Goal: Information Seeking & Learning: Learn about a topic

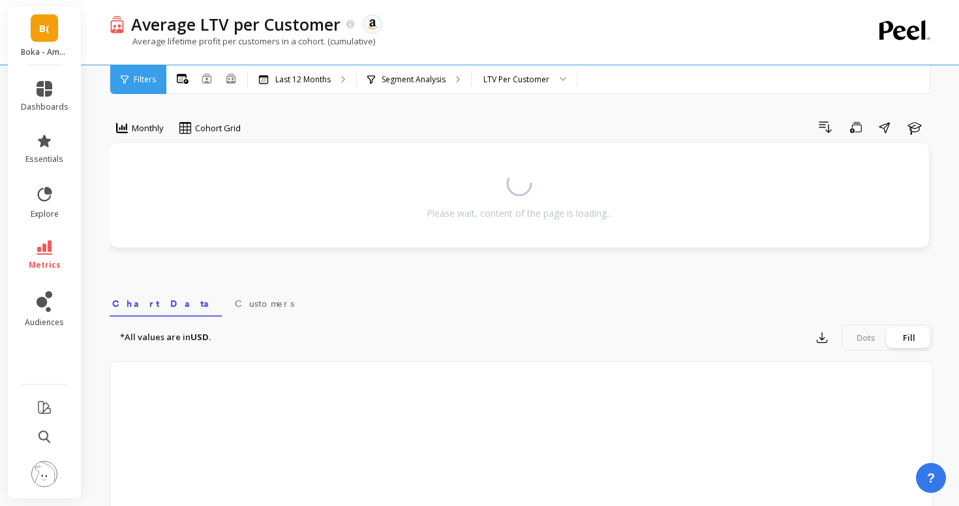
click at [40, 34] on span "B(" at bounding box center [44, 28] width 10 height 15
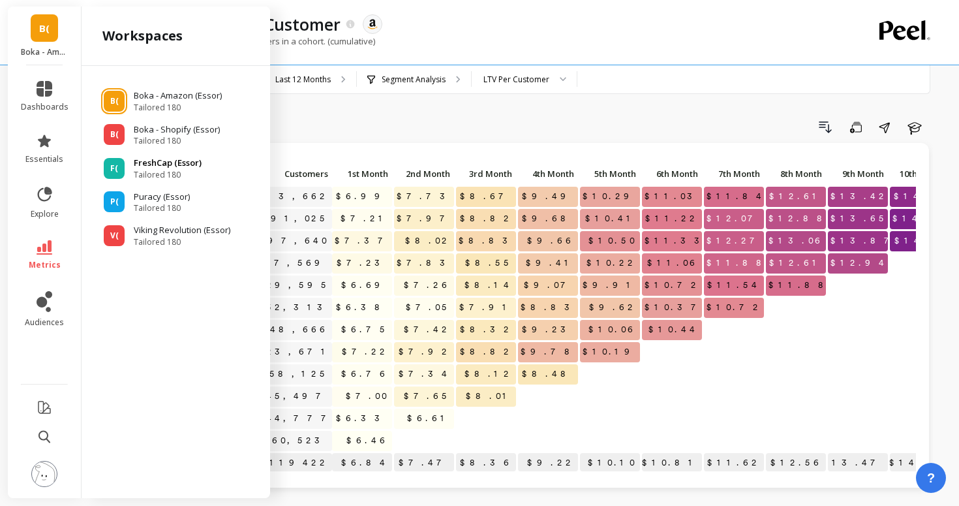
click at [127, 170] on div "F( FreshCap (Essor) Tailored 180" at bounding box center [176, 168] width 168 height 23
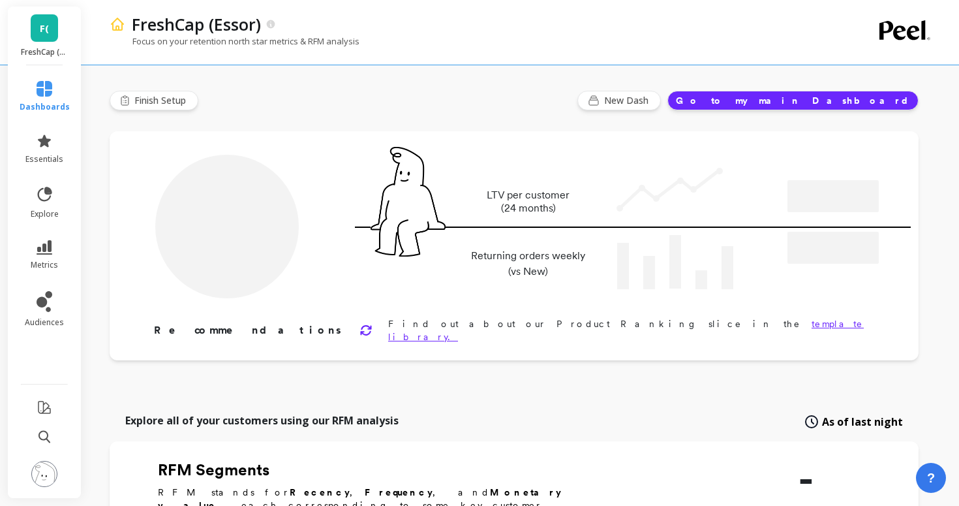
type input "Champions"
type input "17099"
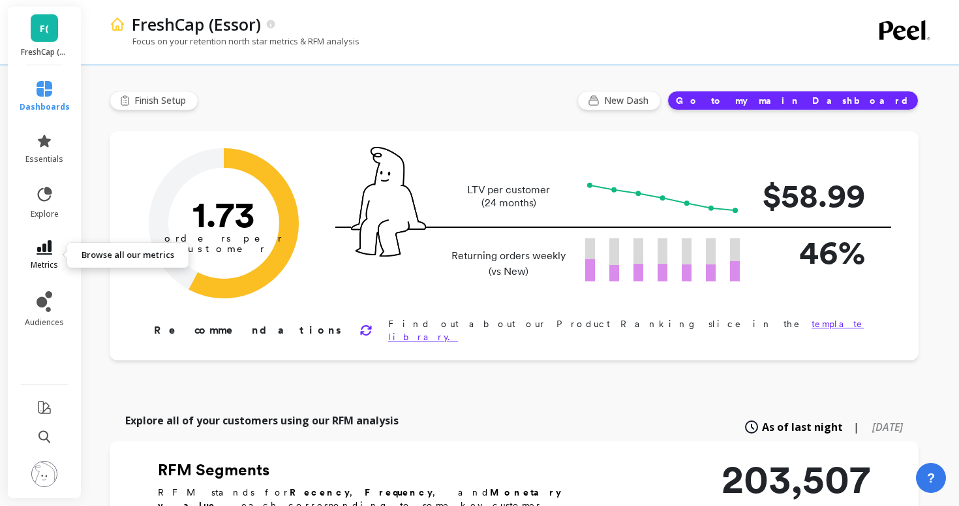
click at [42, 258] on link "metrics" at bounding box center [45, 255] width 50 height 30
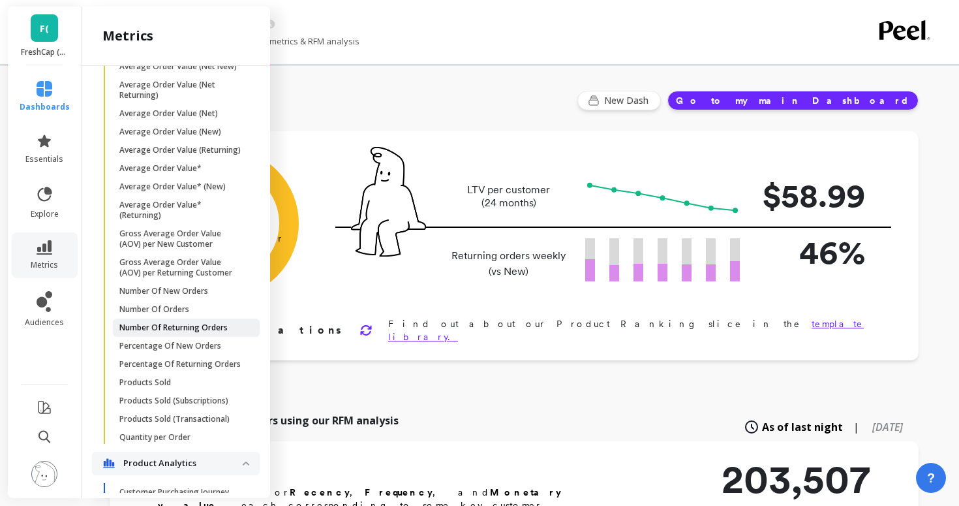
scroll to position [808, 0]
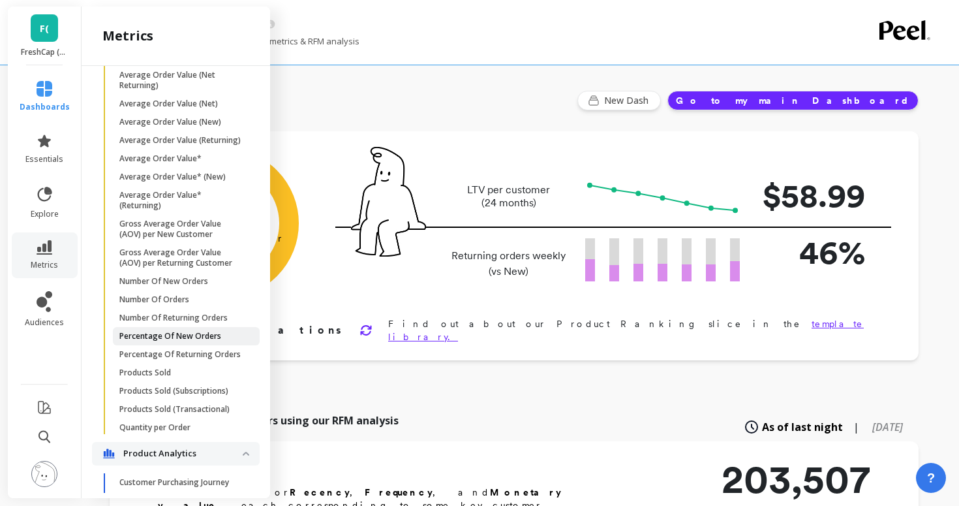
click at [168, 338] on p "Percentage Of New Orders" at bounding box center [170, 336] width 102 height 10
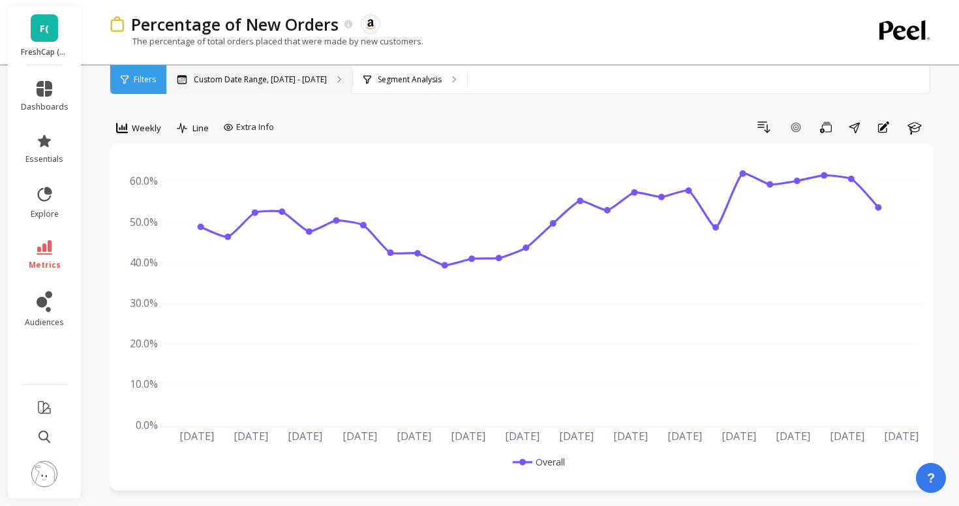
click at [278, 84] on p "Custom Date Range, [DATE] - [DATE]" at bounding box center [260, 79] width 133 height 10
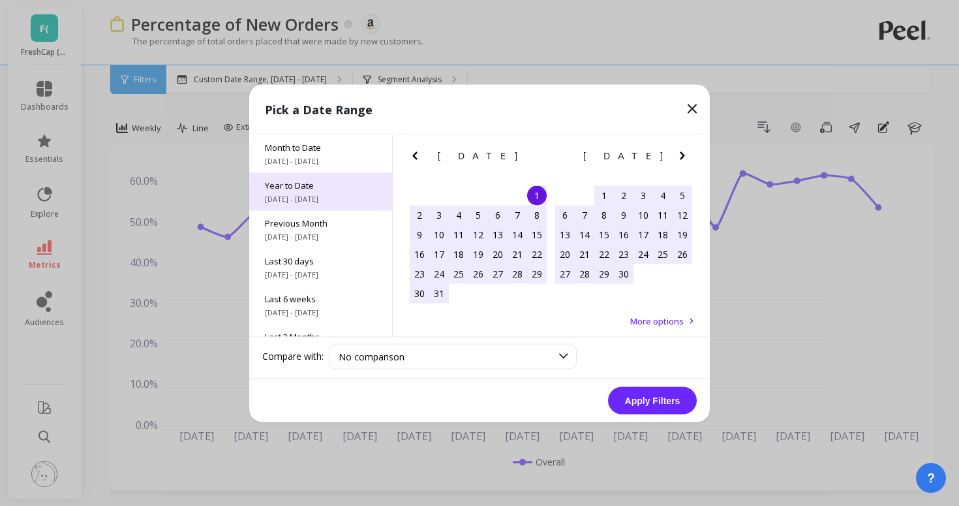
click at [313, 196] on span "[DATE] - [DATE]" at bounding box center [321, 198] width 112 height 10
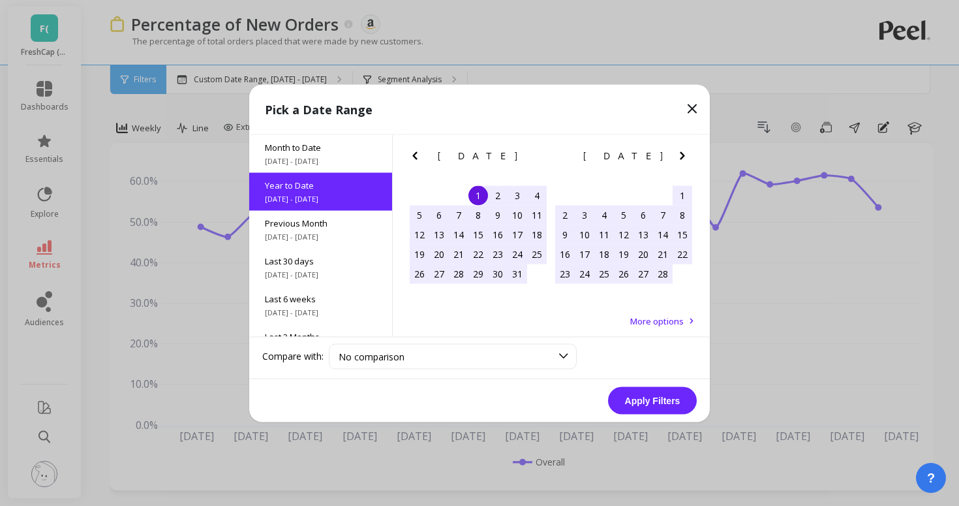
click at [665, 401] on button "Apply Filters" at bounding box center [652, 399] width 89 height 27
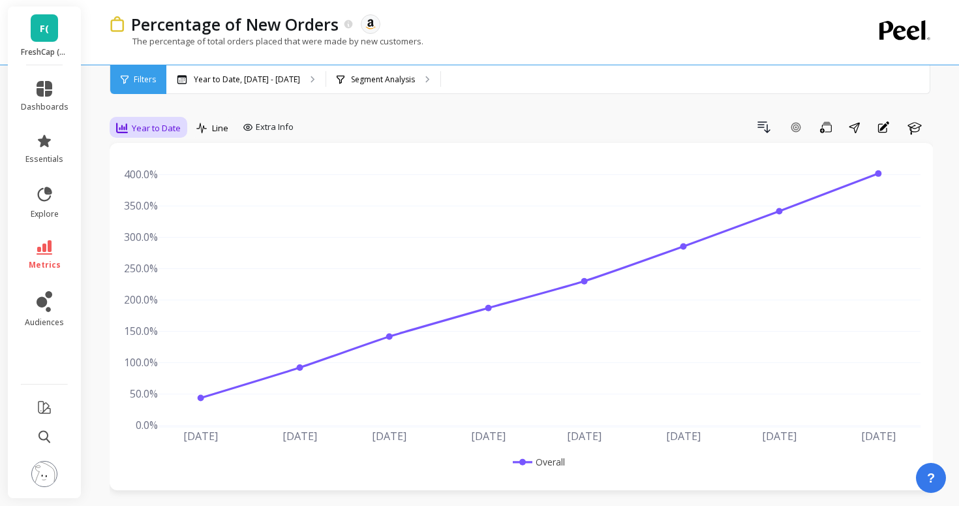
click at [147, 136] on div "Year to Date" at bounding box center [148, 128] width 72 height 22
click at [147, 216] on div "Weekly" at bounding box center [158, 207] width 90 height 23
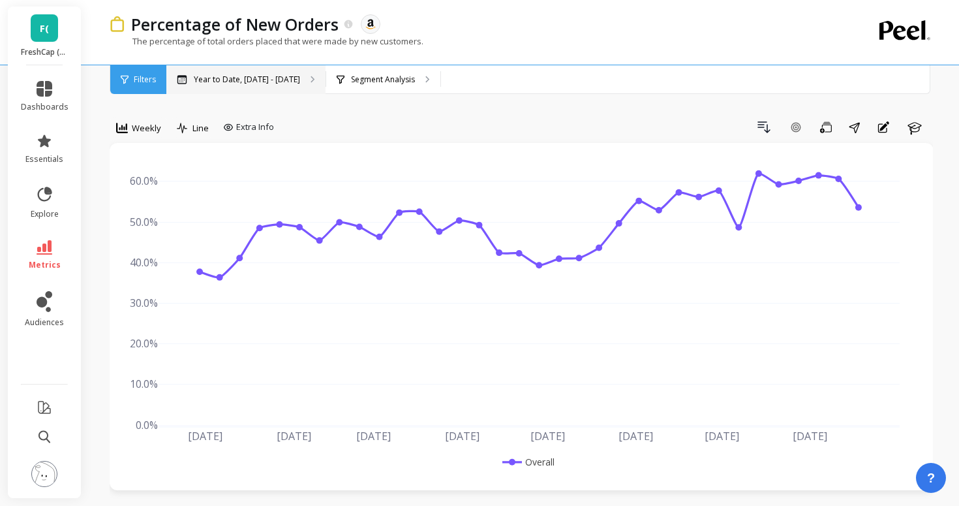
click at [261, 86] on div "Year to Date, Jan 1 - Aug 21" at bounding box center [245, 79] width 159 height 29
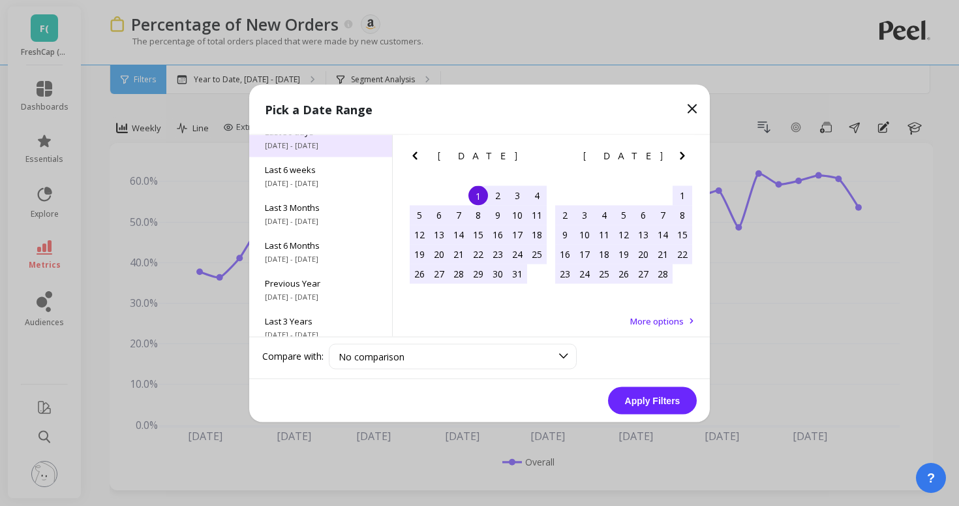
scroll to position [177, 0]
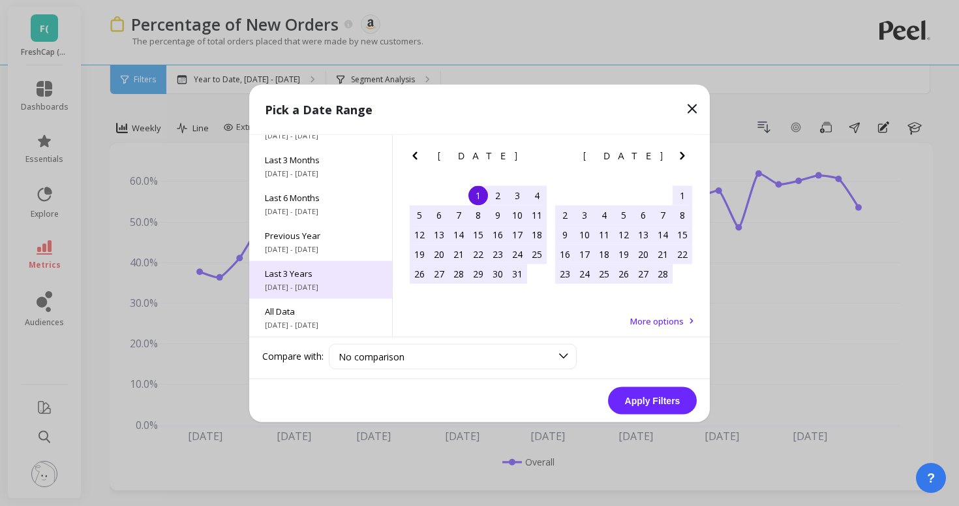
click at [298, 279] on div "Last 3 Years 9/1/2022 - 8/31/2025" at bounding box center [320, 279] width 143 height 38
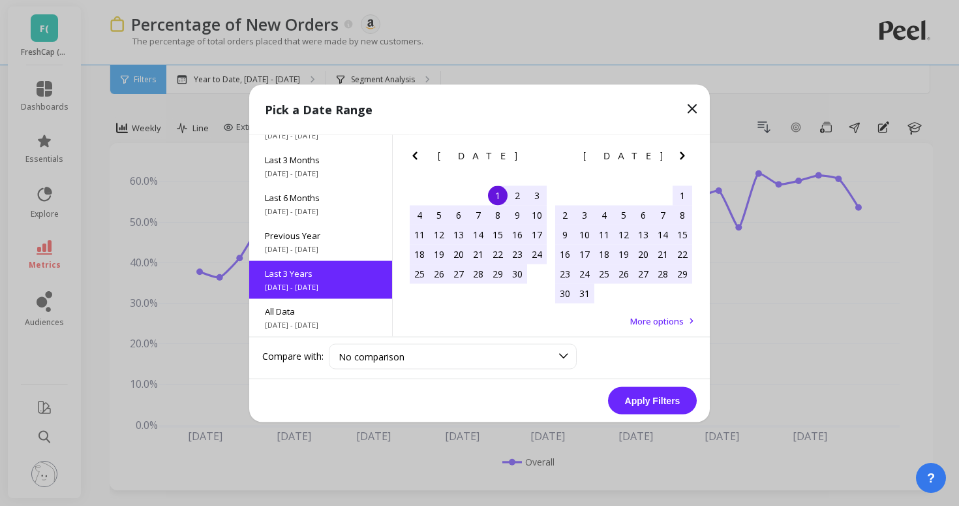
scroll to position [1, 0]
click at [673, 406] on button "Apply Filters" at bounding box center [652, 399] width 89 height 27
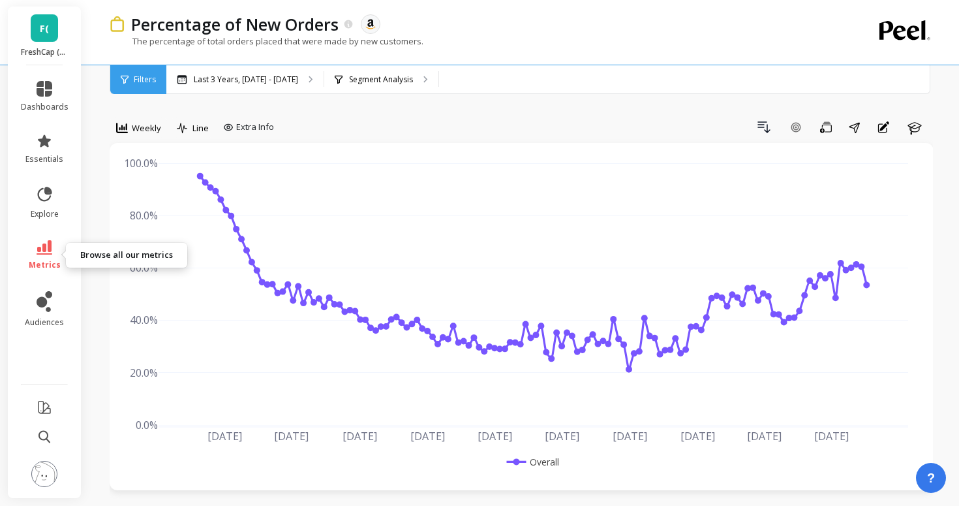
click at [28, 262] on link "metrics" at bounding box center [45, 255] width 48 height 30
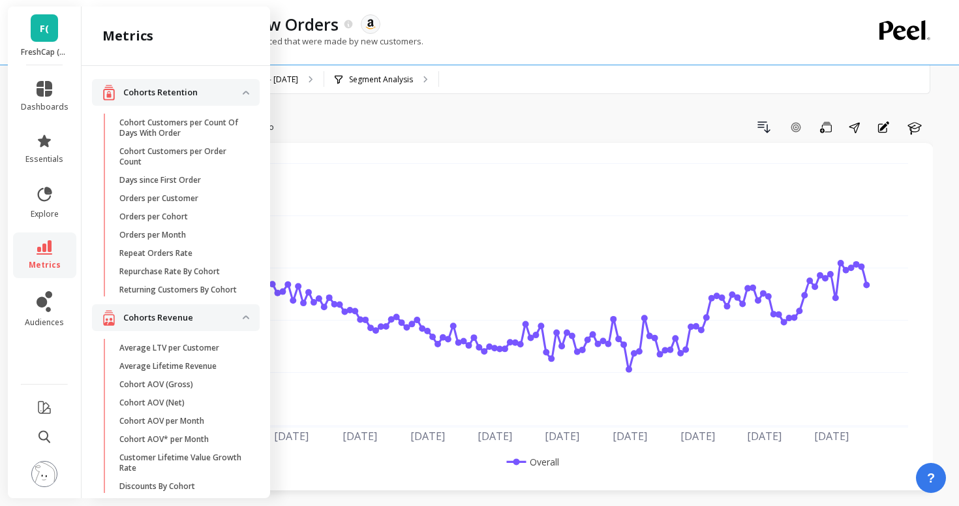
scroll to position [808, 0]
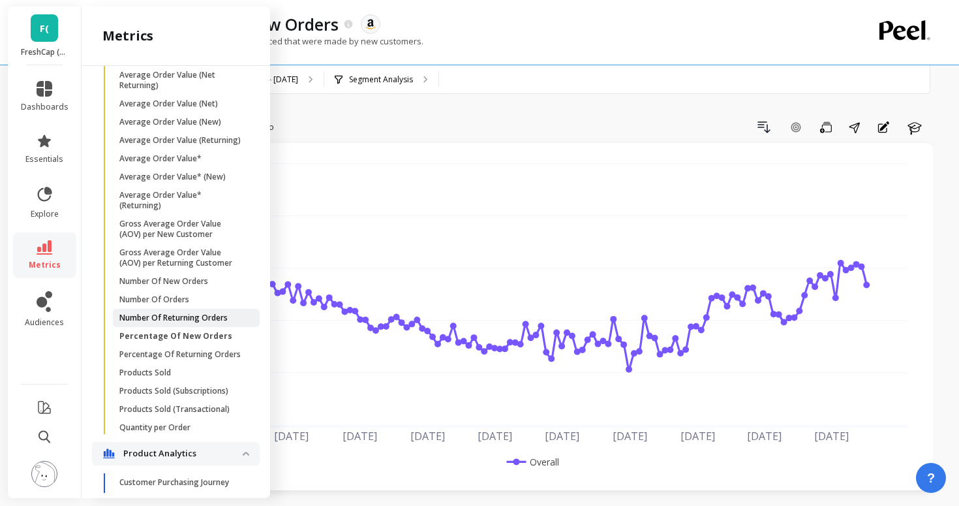
click at [160, 314] on p "Number Of Returning Orders" at bounding box center [173, 318] width 108 height 10
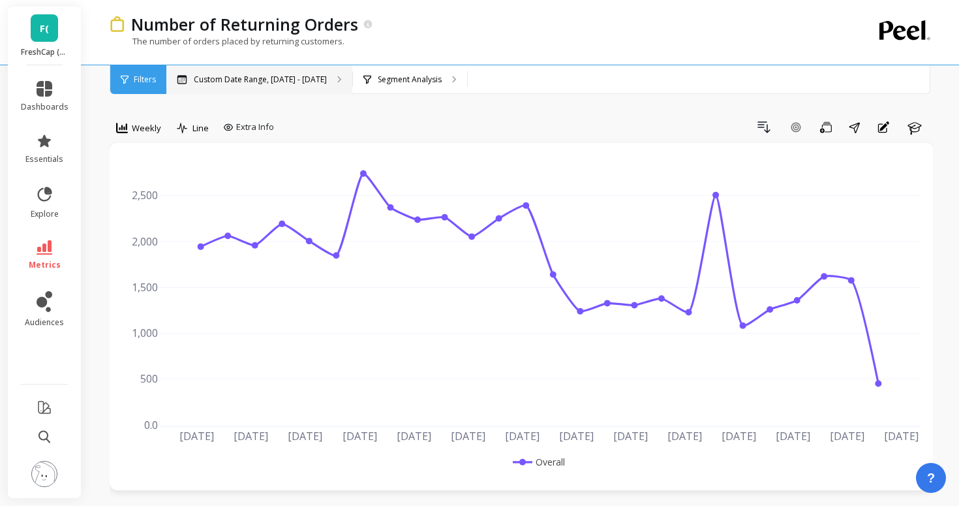
click at [269, 81] on p "Custom Date Range, [DATE] - [DATE]" at bounding box center [260, 79] width 133 height 10
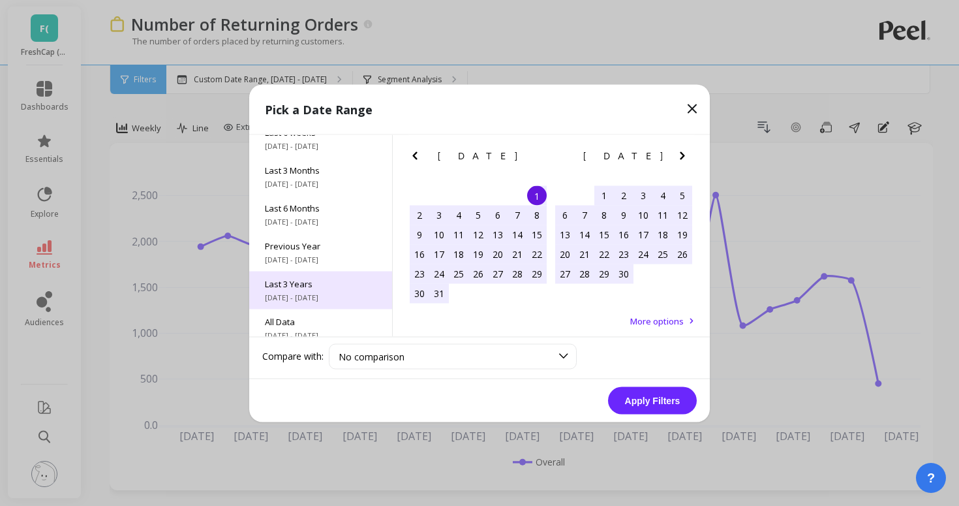
click at [288, 282] on span "Last 3 Years" at bounding box center [321, 283] width 112 height 12
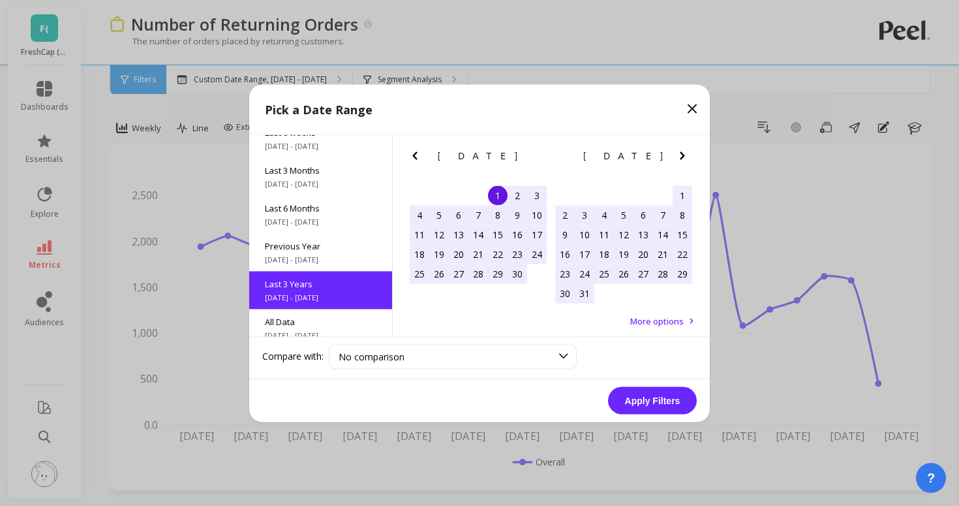
scroll to position [1, 0]
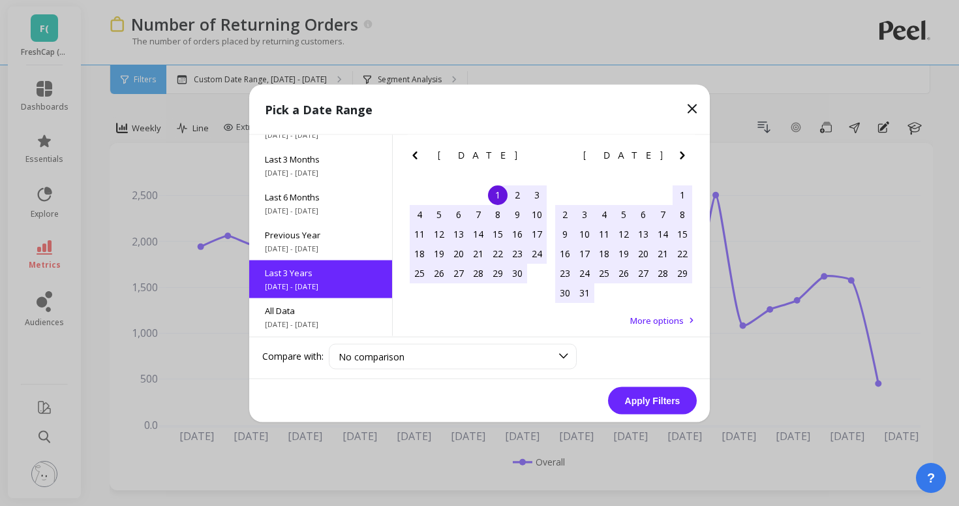
click at [662, 399] on button "Apply Filters" at bounding box center [652, 399] width 89 height 27
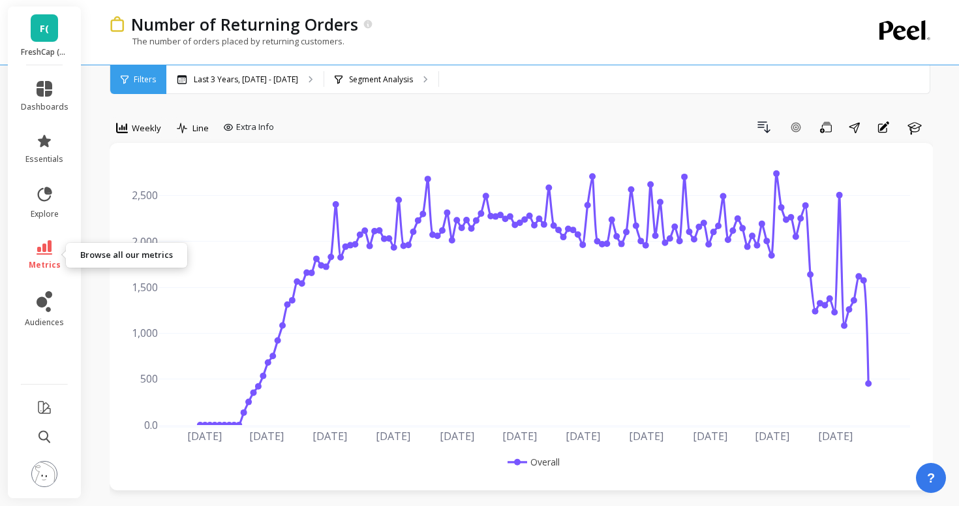
click at [58, 253] on link "metrics" at bounding box center [45, 255] width 48 height 30
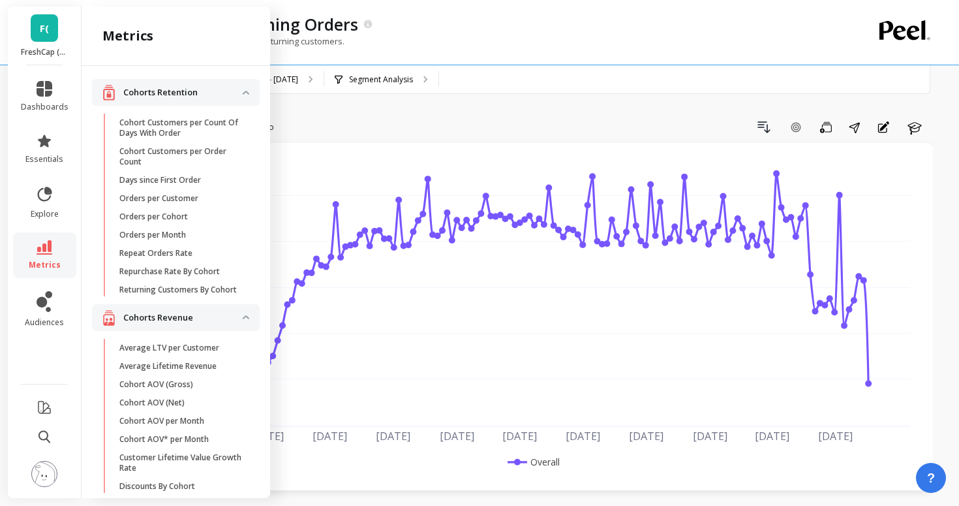
scroll to position [808, 0]
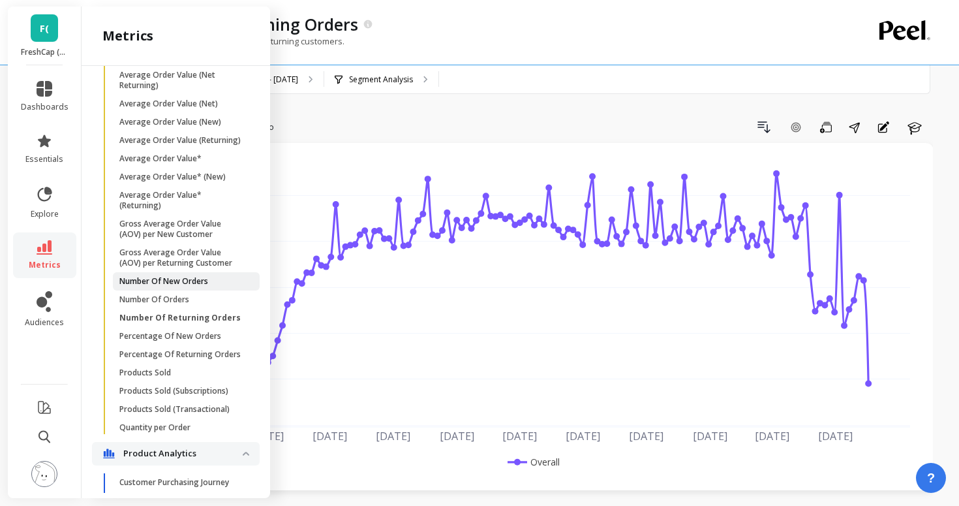
click at [189, 283] on p "Number Of New Orders" at bounding box center [163, 281] width 89 height 10
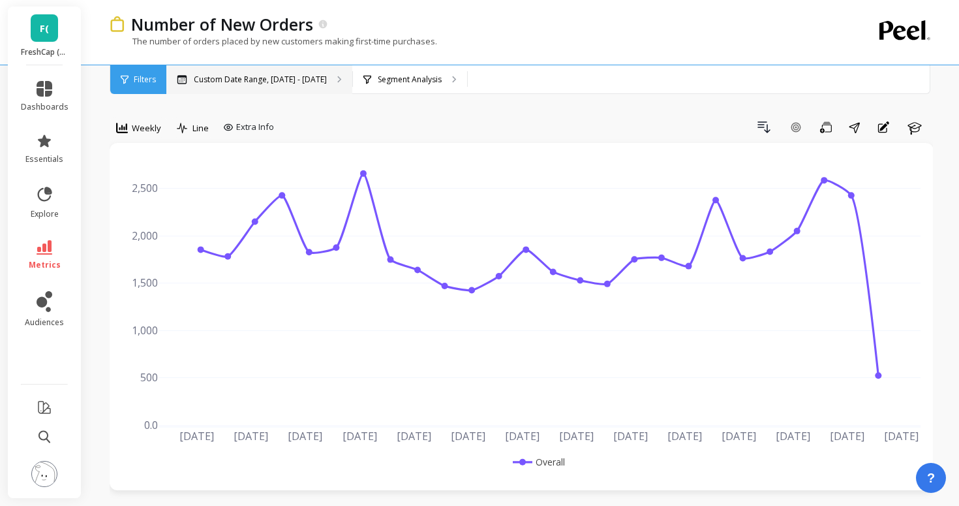
click at [287, 80] on p "Custom Date Range, [DATE] - [DATE]" at bounding box center [260, 79] width 133 height 10
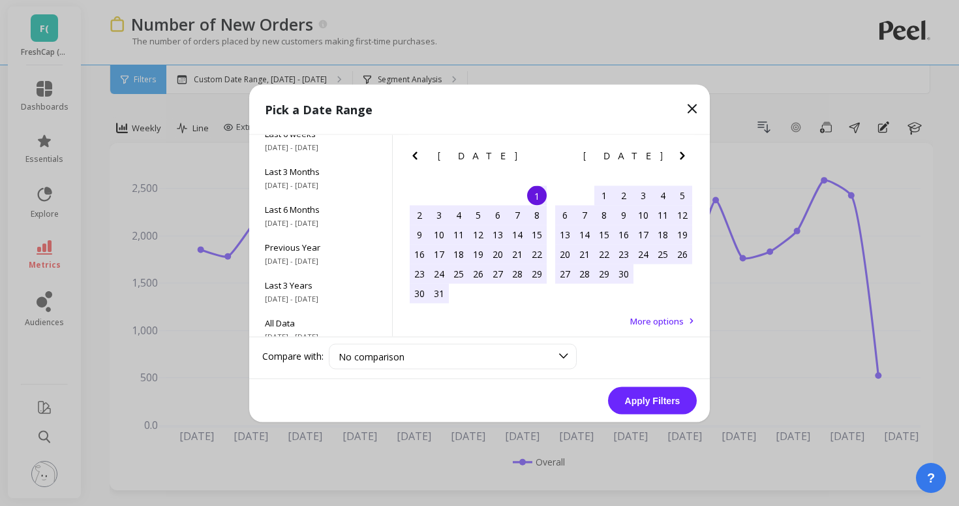
scroll to position [177, 0]
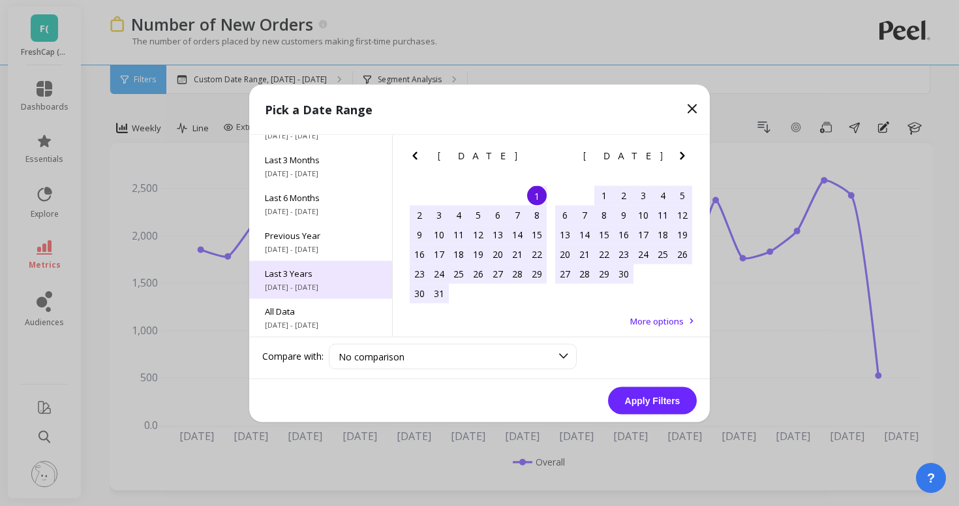
click at [297, 270] on span "Last 3 Years" at bounding box center [321, 273] width 112 height 12
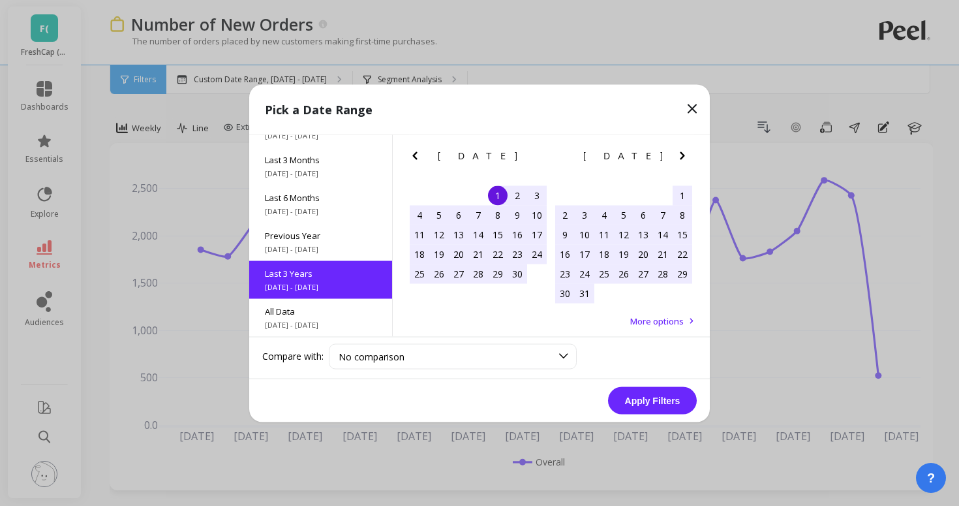
scroll to position [1, 0]
click at [650, 401] on button "Apply Filters" at bounding box center [652, 399] width 89 height 27
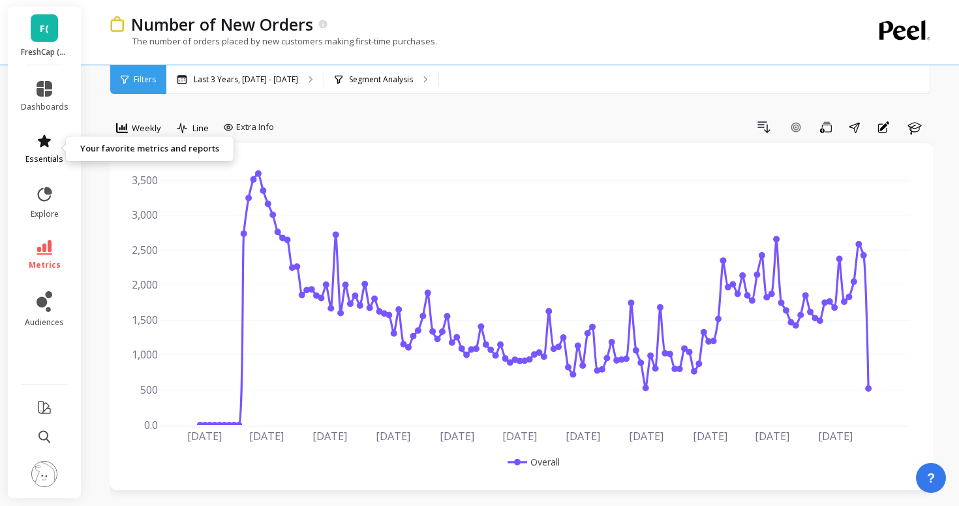
click at [49, 141] on icon at bounding box center [44, 140] width 13 height 12
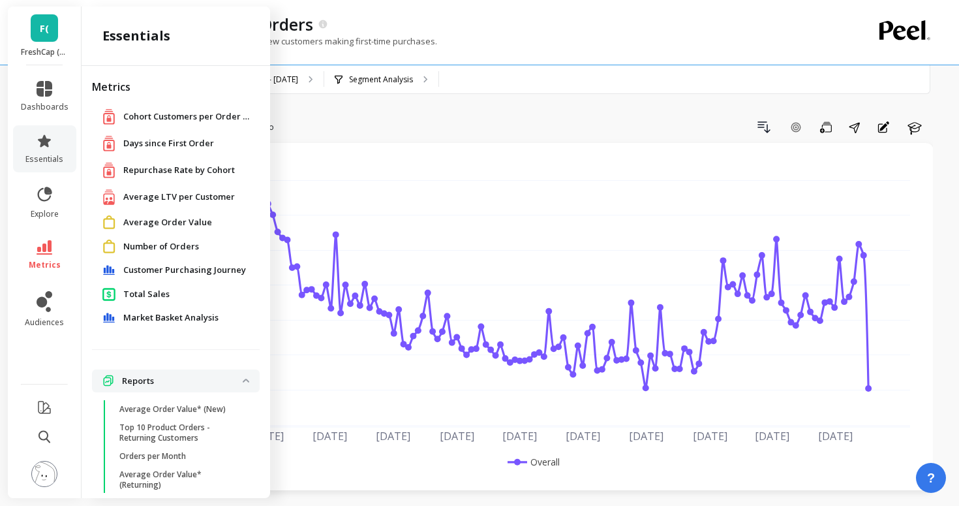
click at [125, 198] on span "Average LTV per Customer" at bounding box center [179, 197] width 112 height 13
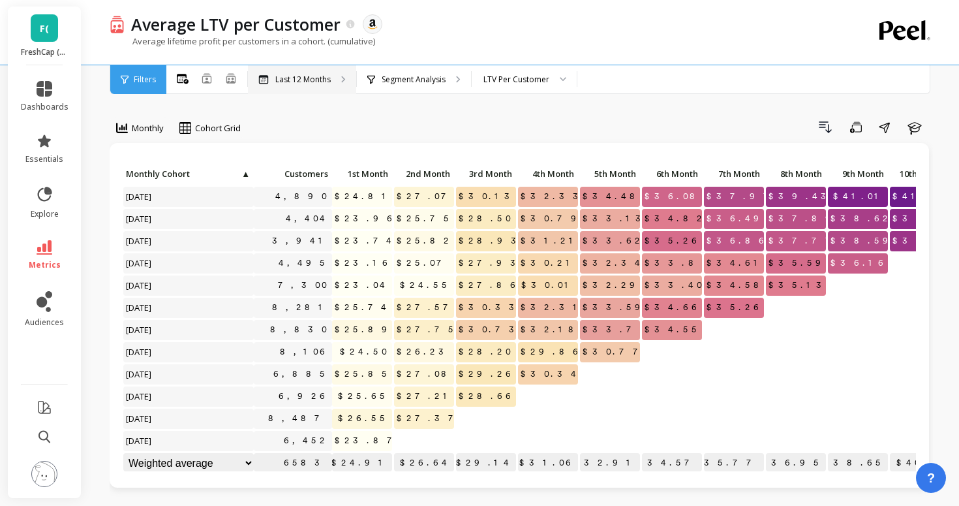
click at [266, 83] on icon at bounding box center [263, 79] width 9 height 9
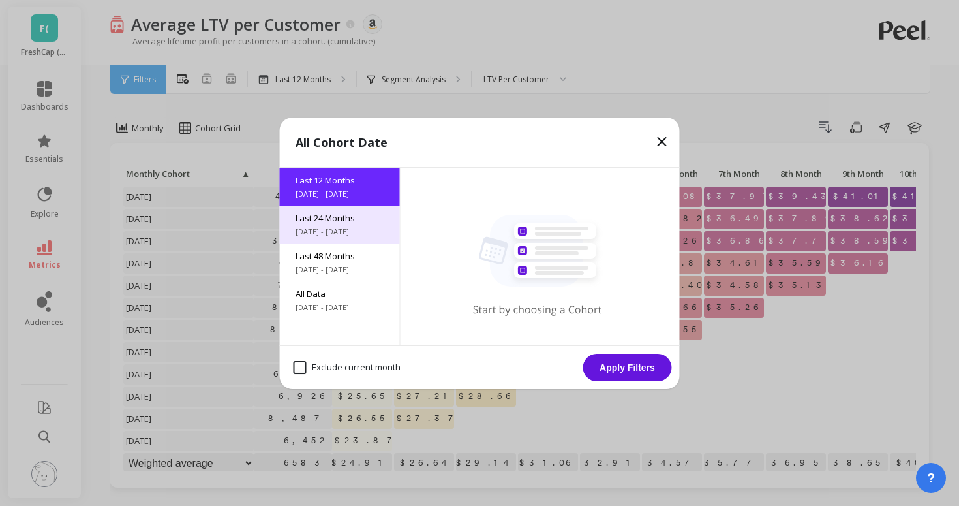
click at [341, 240] on div "Last 24 Months 8/21/2023 - 8/21/2025" at bounding box center [340, 225] width 120 height 38
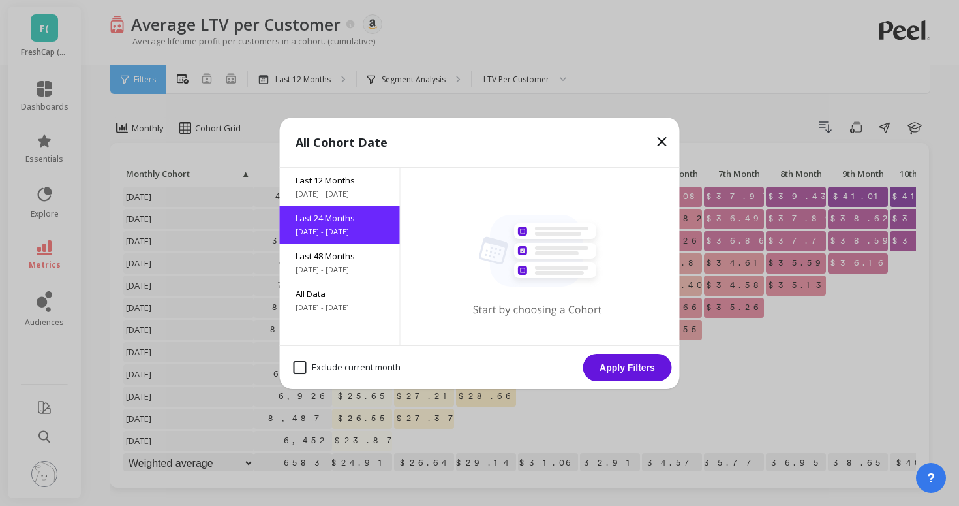
click at [626, 377] on button "Apply Filters" at bounding box center [627, 367] width 89 height 27
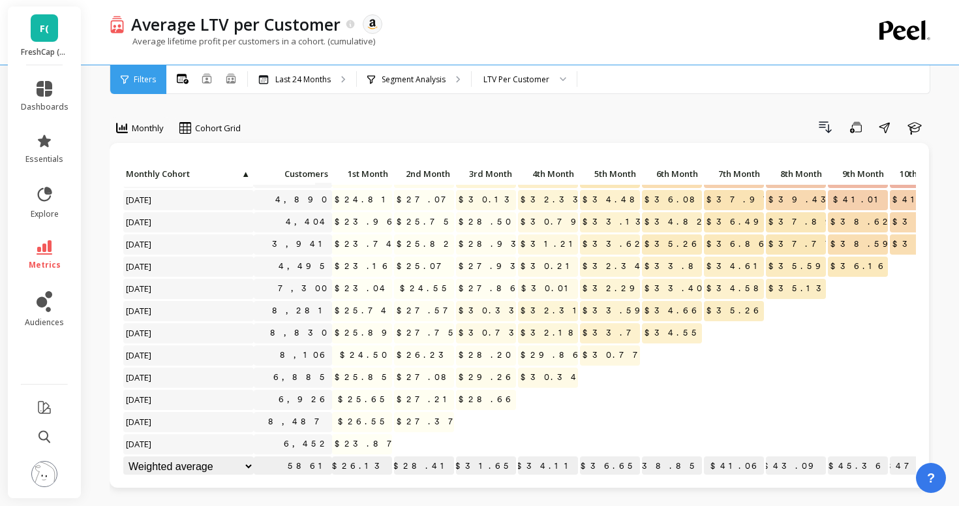
scroll to position [267, 0]
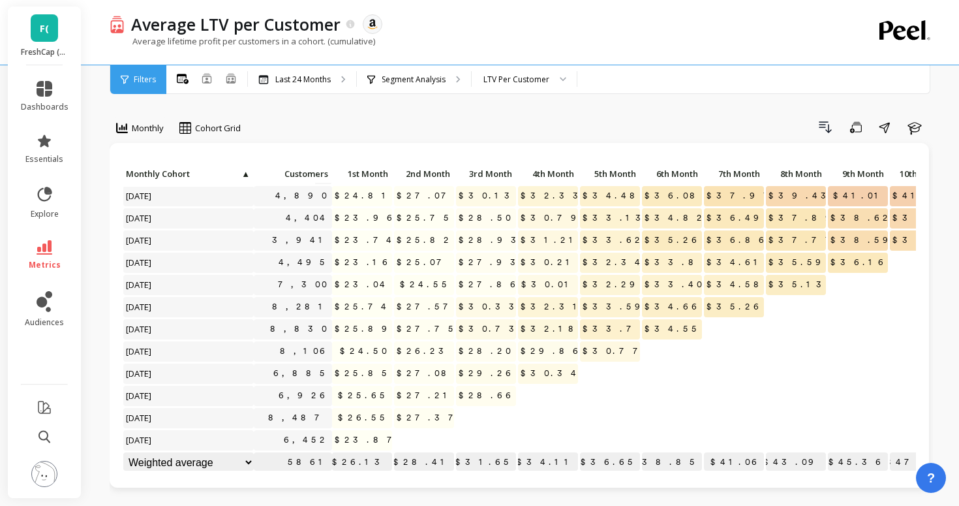
click at [37, 5] on div at bounding box center [479, 32] width 959 height 65
click at [36, 24] on link "F(" at bounding box center [44, 27] width 27 height 27
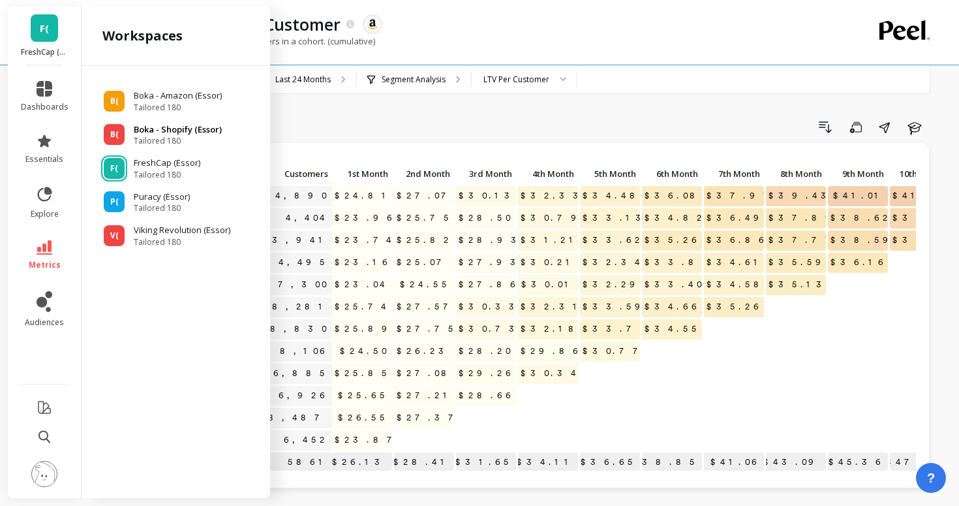
click at [105, 133] on div "B(" at bounding box center [114, 134] width 21 height 21
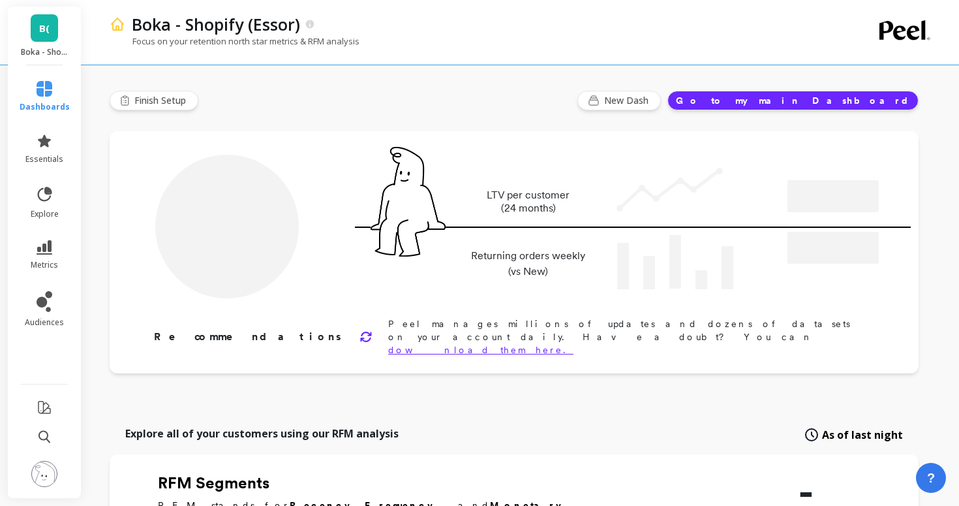
type input "Champions"
type input "32278"
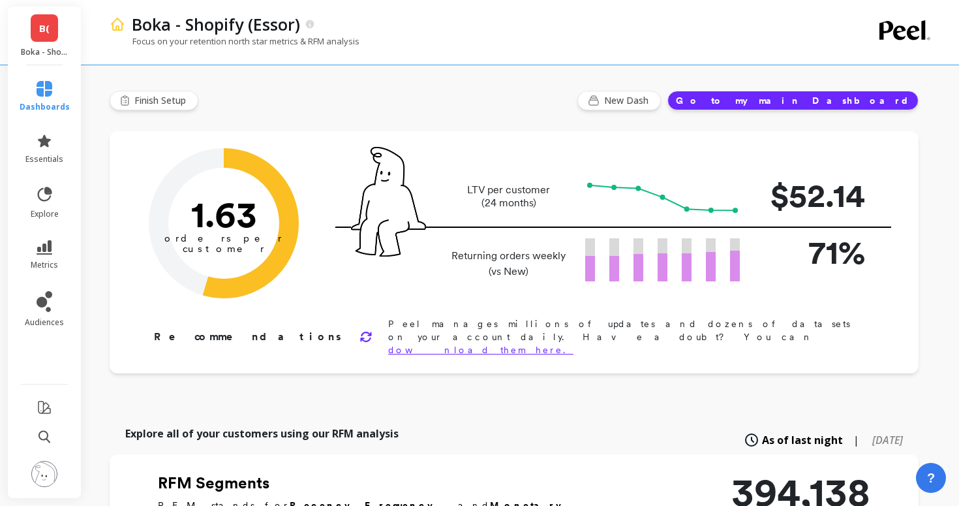
click at [46, 14] on link "B(" at bounding box center [44, 27] width 27 height 27
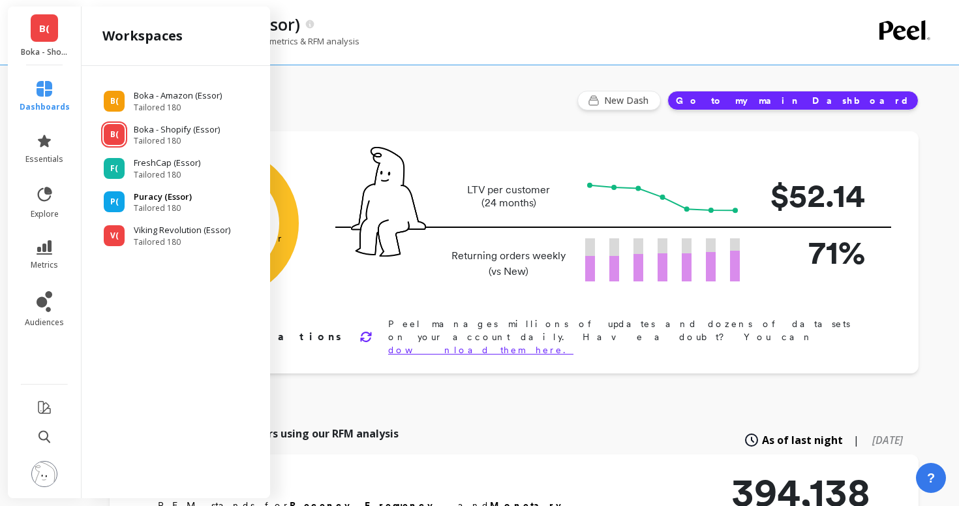
click at [117, 206] on span "P(" at bounding box center [114, 201] width 8 height 10
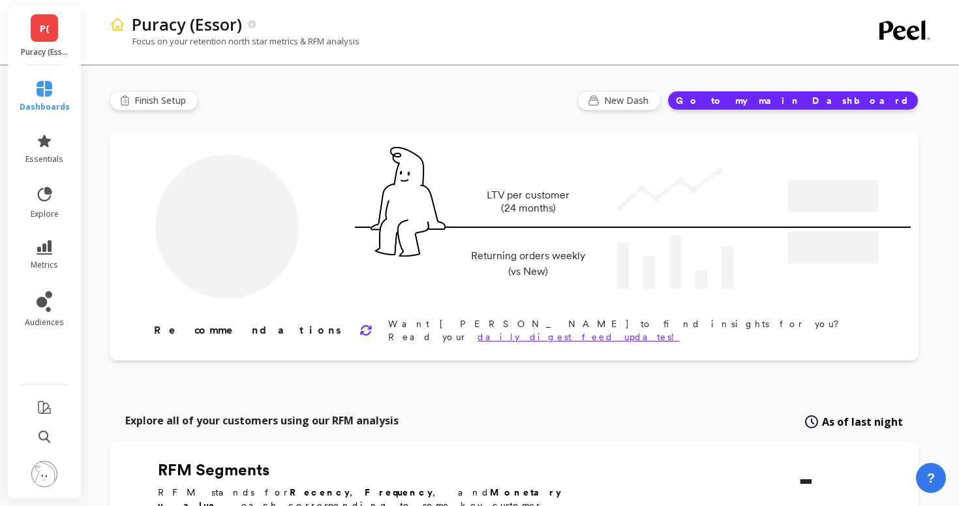
type input "Champions"
type input "67230"
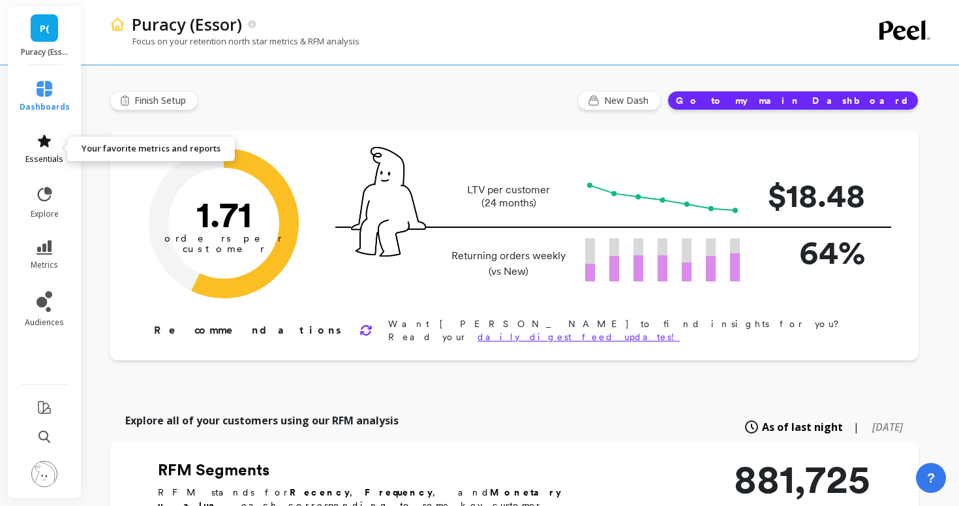
click at [35, 143] on link "essentials" at bounding box center [45, 148] width 50 height 31
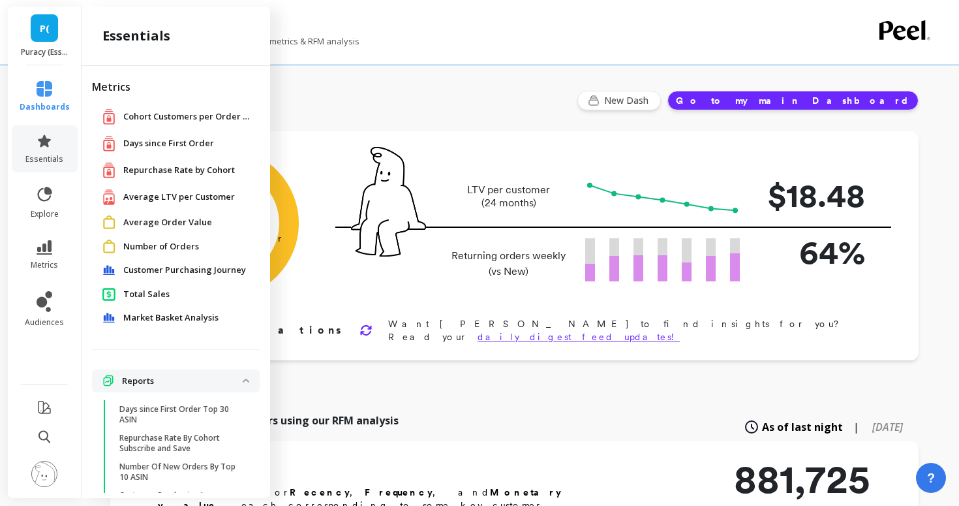
click at [129, 192] on span "Average LTV per Customer" at bounding box center [179, 197] width 112 height 13
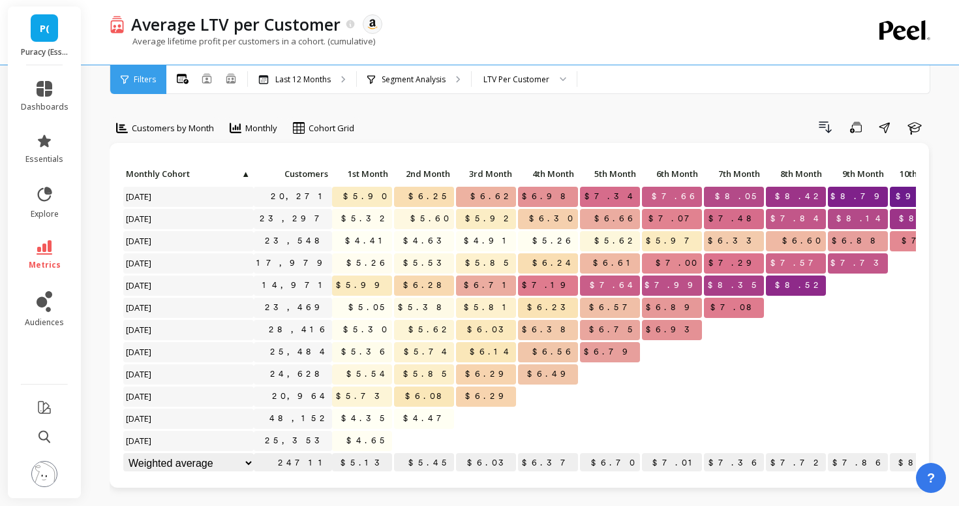
scroll to position [1, 0]
click at [58, 264] on span "metrics" at bounding box center [45, 265] width 32 height 10
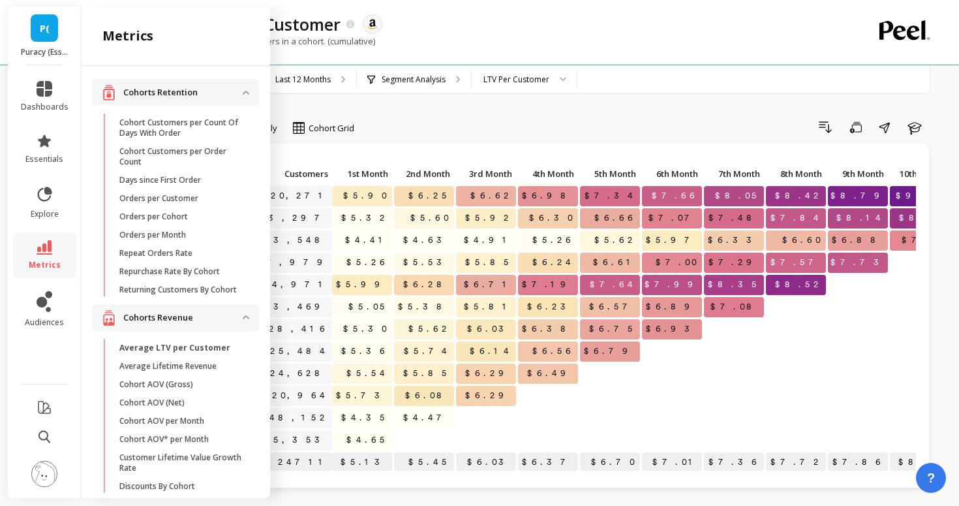
scroll to position [808, 0]
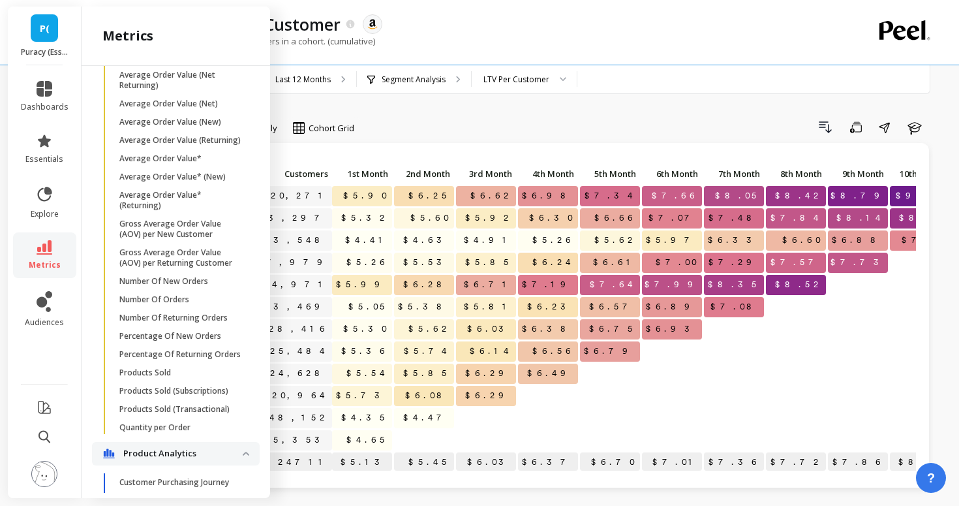
click at [472, 250] on div "$4.91" at bounding box center [486, 241] width 62 height 22
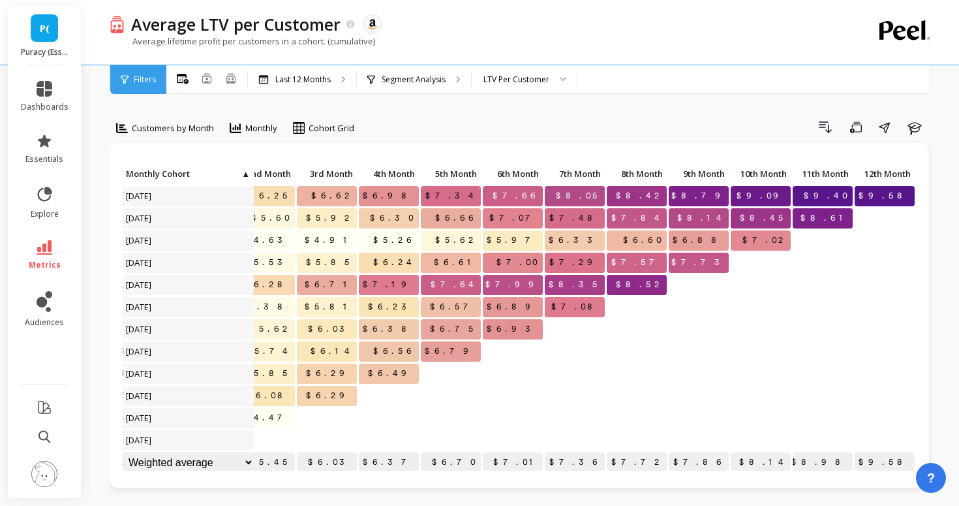
scroll to position [1, 0]
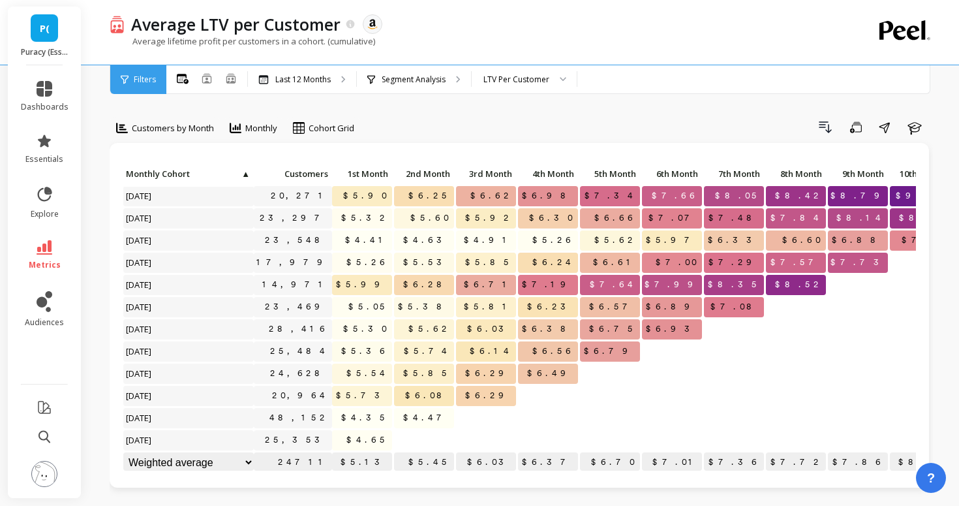
click at [42, 240] on icon at bounding box center [45, 247] width 16 height 14
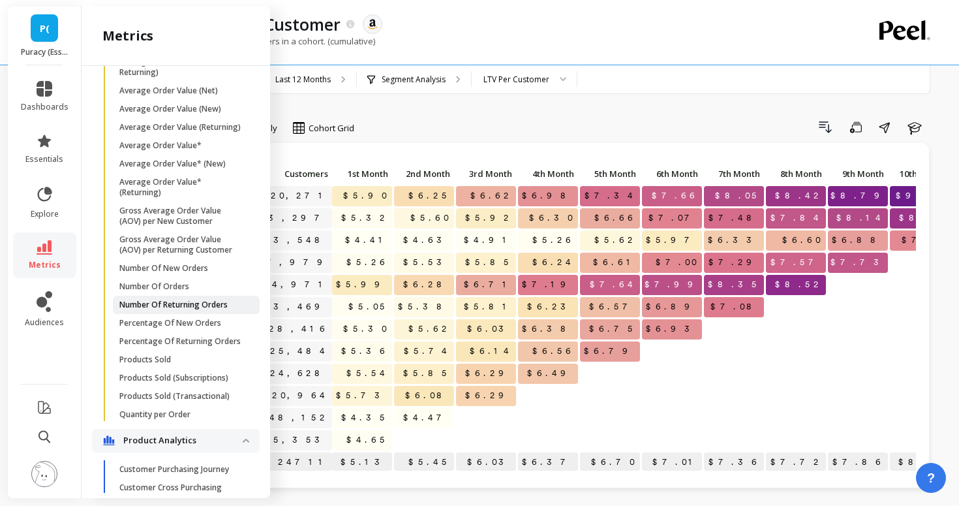
scroll to position [824, 0]
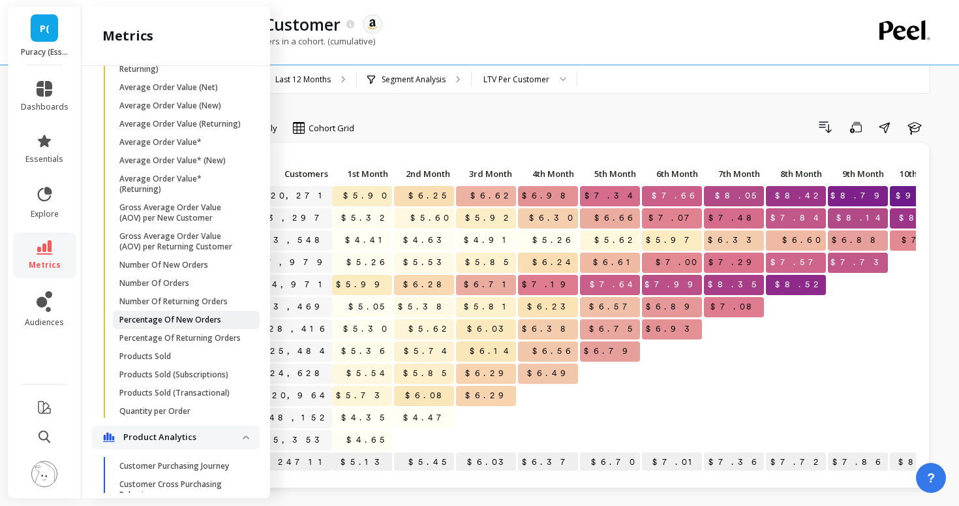
click at [155, 324] on p "Percentage Of New Orders" at bounding box center [170, 319] width 102 height 10
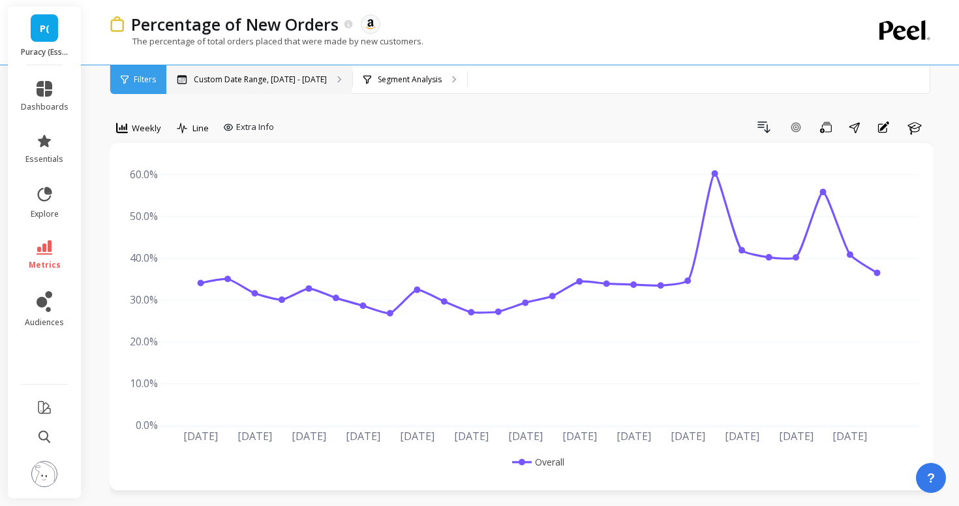
click at [284, 83] on p "Custom Date Range, [DATE] - [DATE]" at bounding box center [260, 79] width 133 height 10
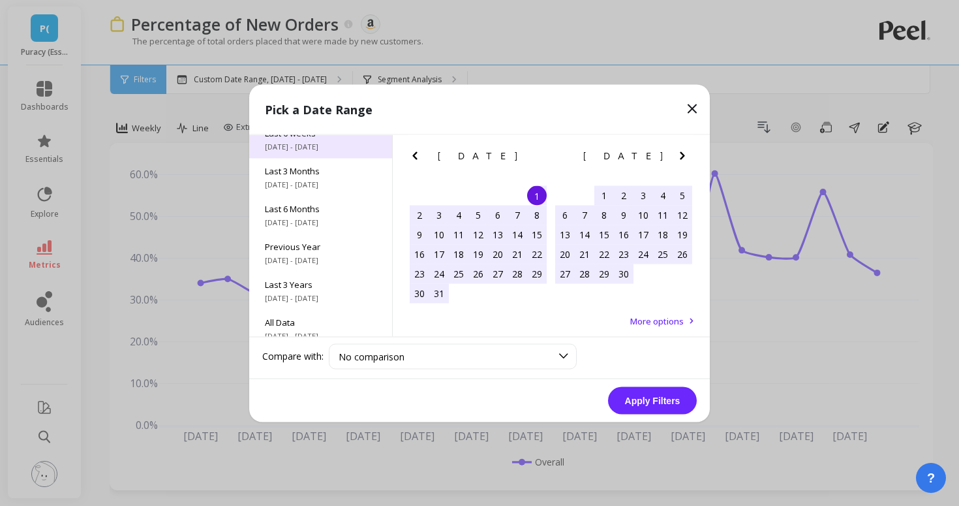
scroll to position [177, 0]
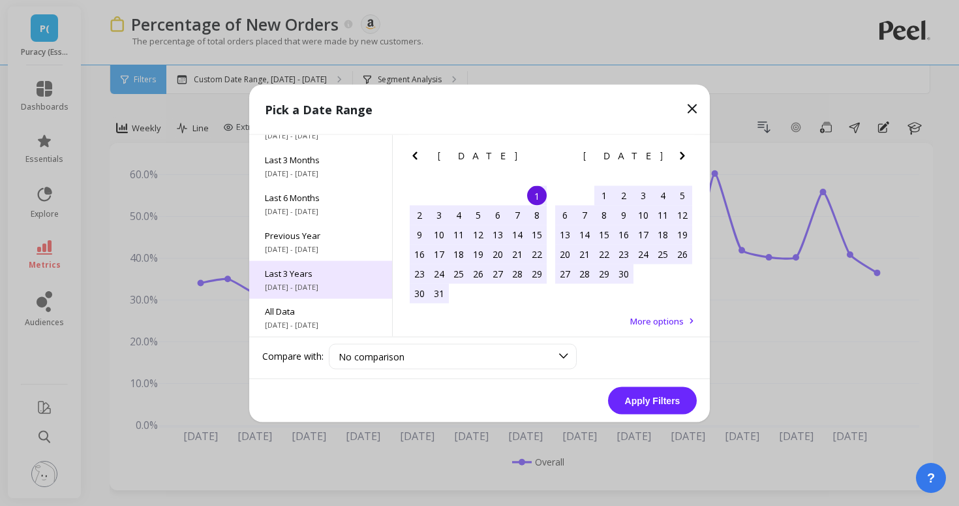
click at [314, 275] on span "Last 3 Years" at bounding box center [321, 273] width 112 height 12
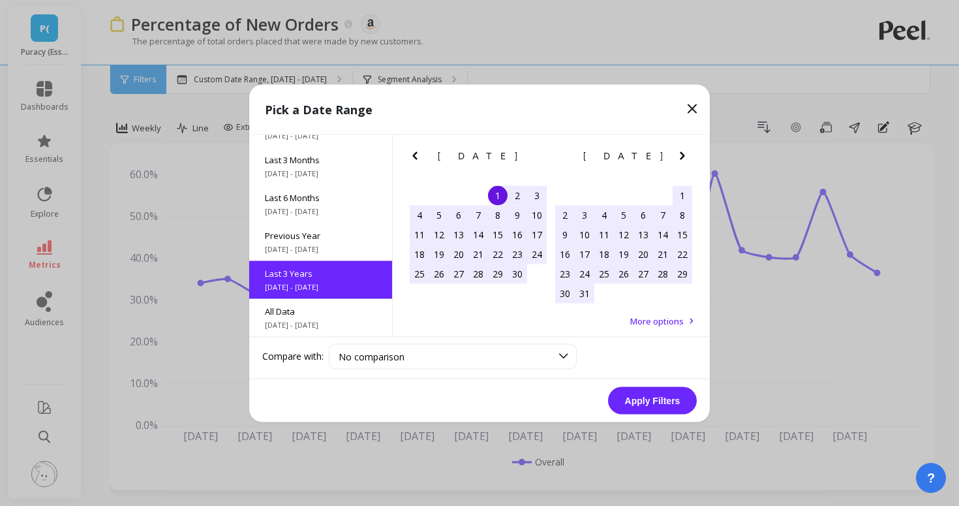
scroll to position [1, 0]
click at [653, 387] on button "Apply Filters" at bounding box center [652, 399] width 89 height 27
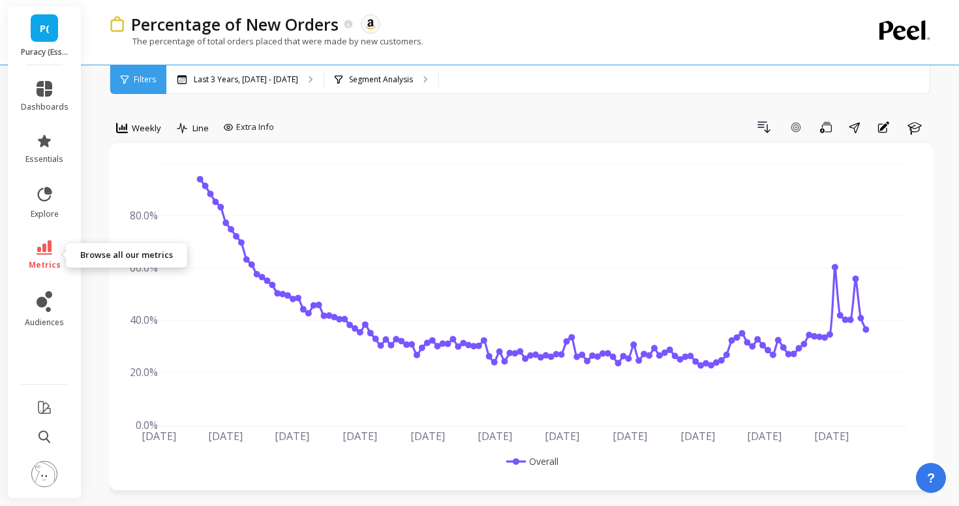
click at [56, 243] on link "metrics" at bounding box center [45, 255] width 48 height 30
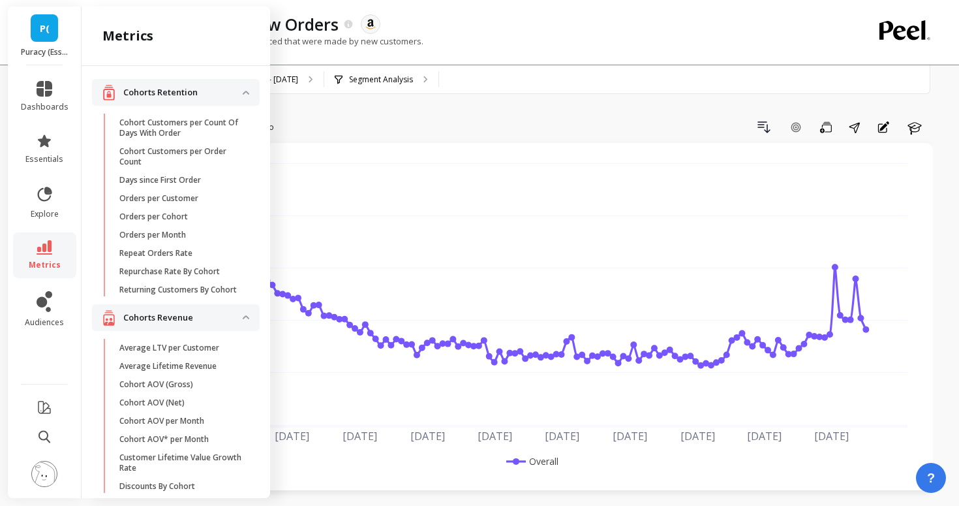
scroll to position [824, 0]
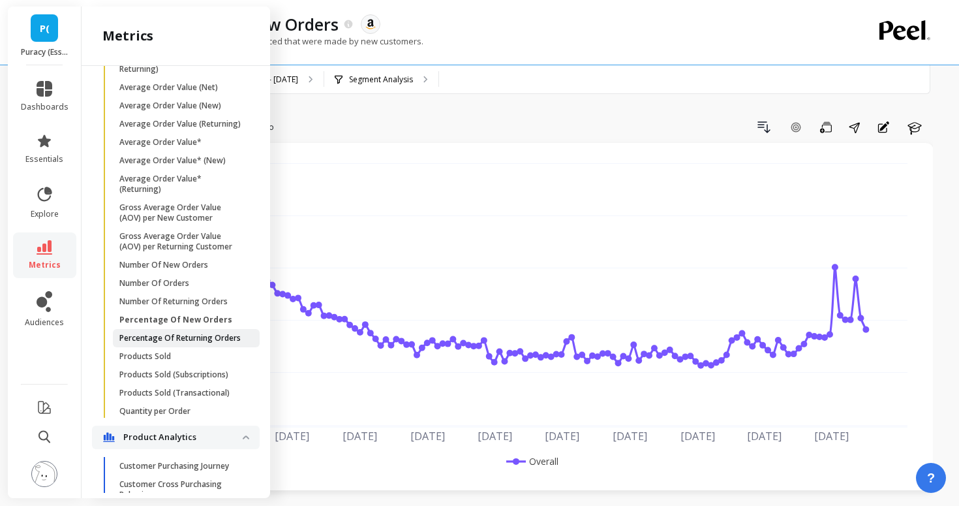
click at [133, 331] on link "Percentage Of Returning Orders" at bounding box center [186, 338] width 147 height 18
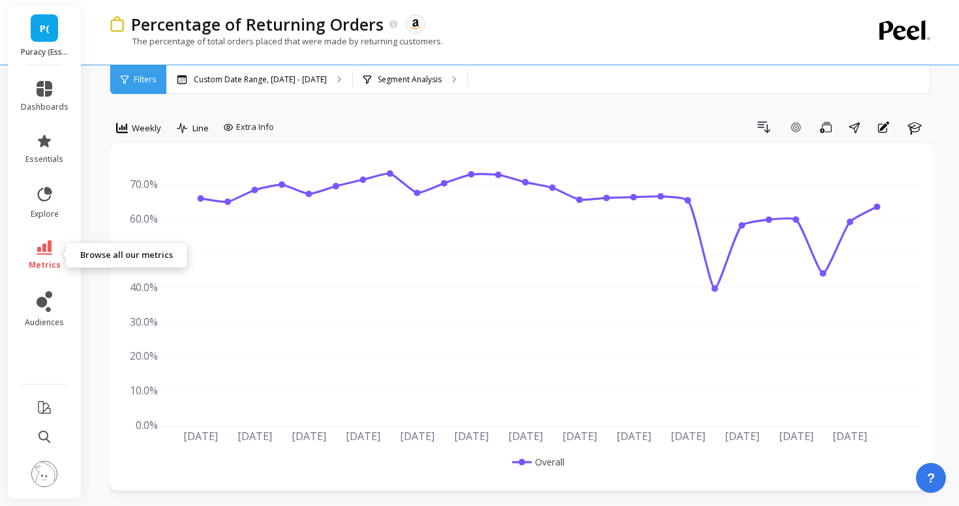
click at [49, 253] on icon at bounding box center [45, 247] width 16 height 14
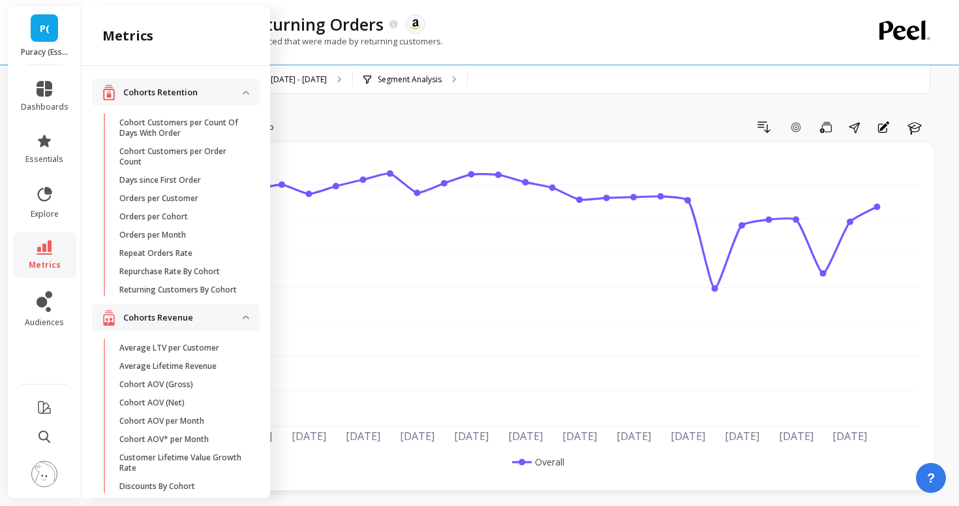
scroll to position [824, 0]
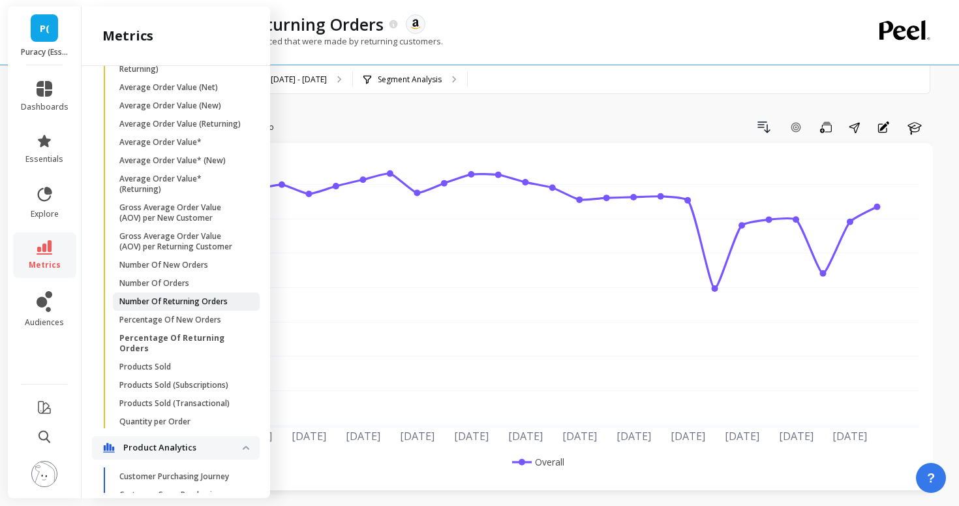
click at [129, 307] on link "Number Of Returning Orders" at bounding box center [186, 301] width 147 height 18
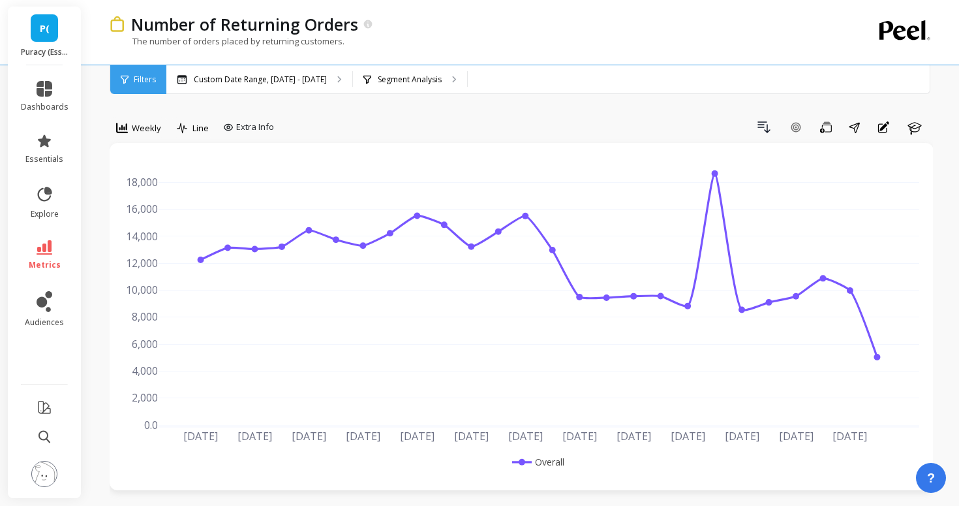
click at [46, 236] on li "metrics" at bounding box center [44, 255] width 63 height 46
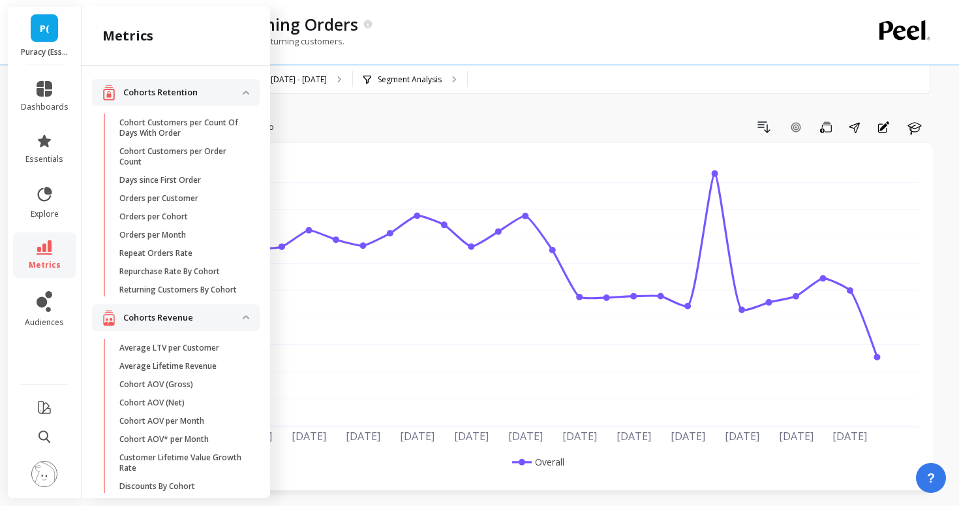
scroll to position [824, 0]
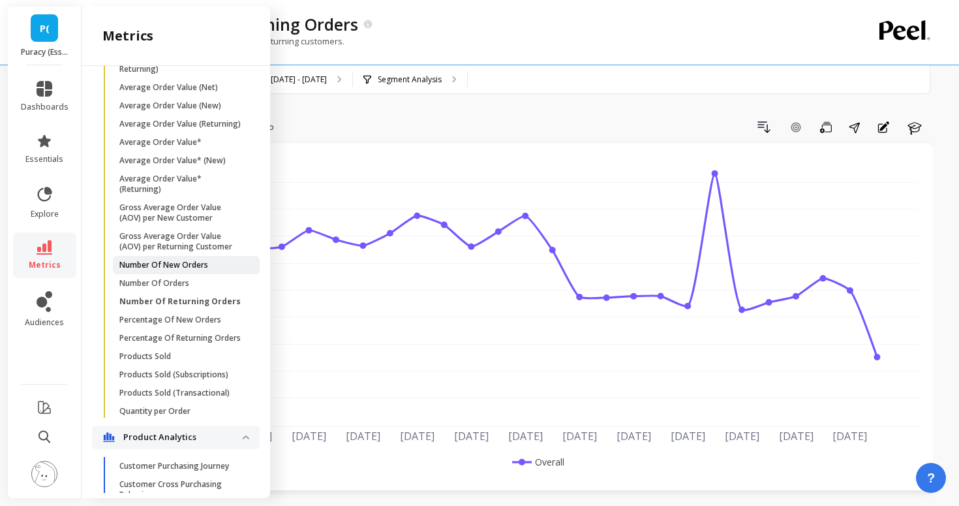
click at [157, 266] on p "Number Of New Orders" at bounding box center [163, 265] width 89 height 10
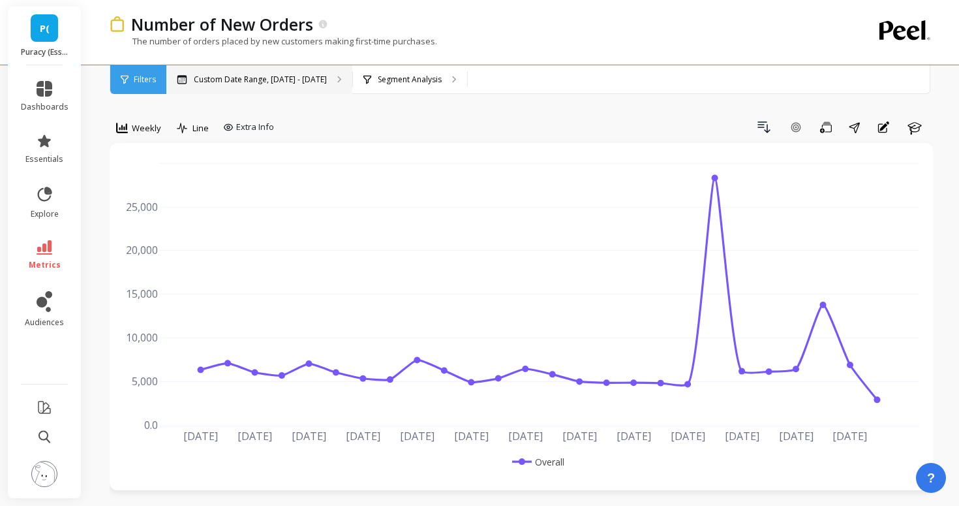
click at [260, 79] on p "Custom Date Range, [DATE] - [DATE]" at bounding box center [260, 79] width 133 height 10
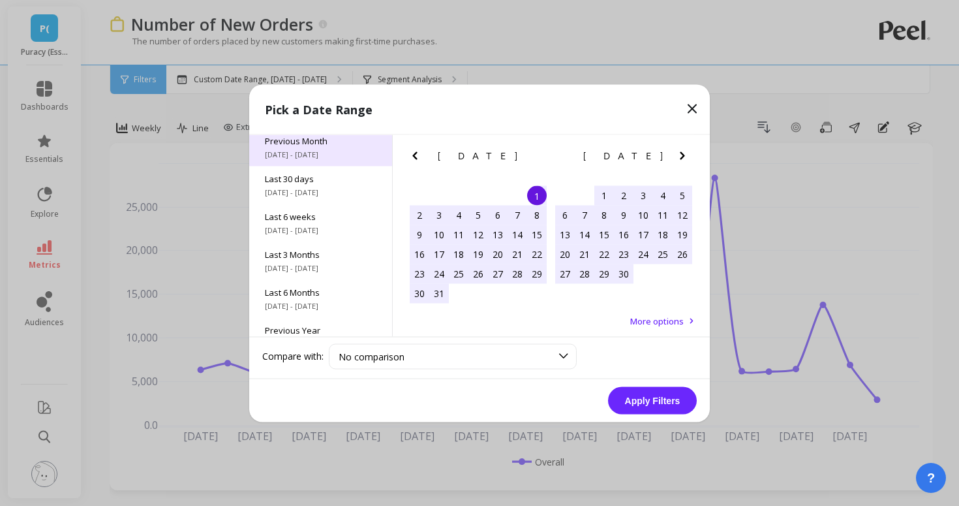
scroll to position [177, 0]
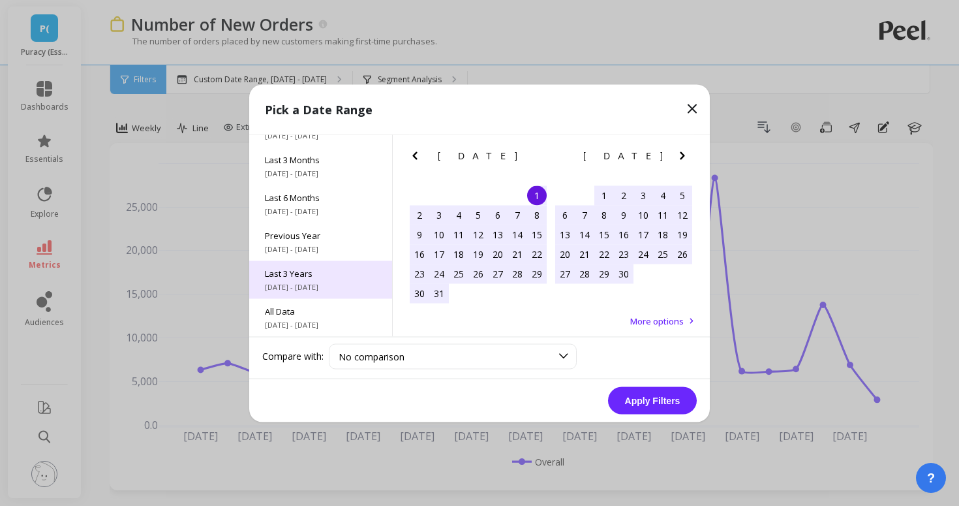
click at [307, 267] on span "Last 3 Years" at bounding box center [321, 273] width 112 height 12
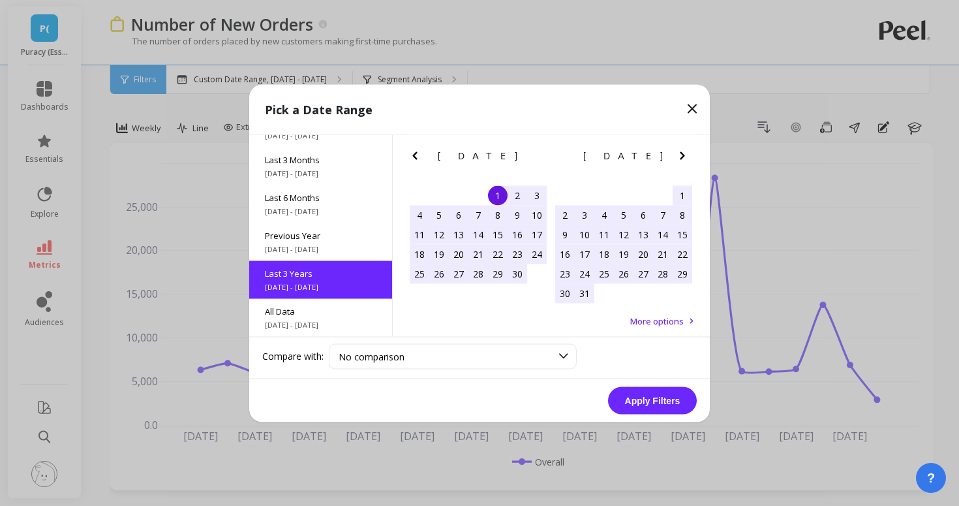
scroll to position [1, 0]
click at [658, 397] on button "Apply Filters" at bounding box center [652, 399] width 89 height 27
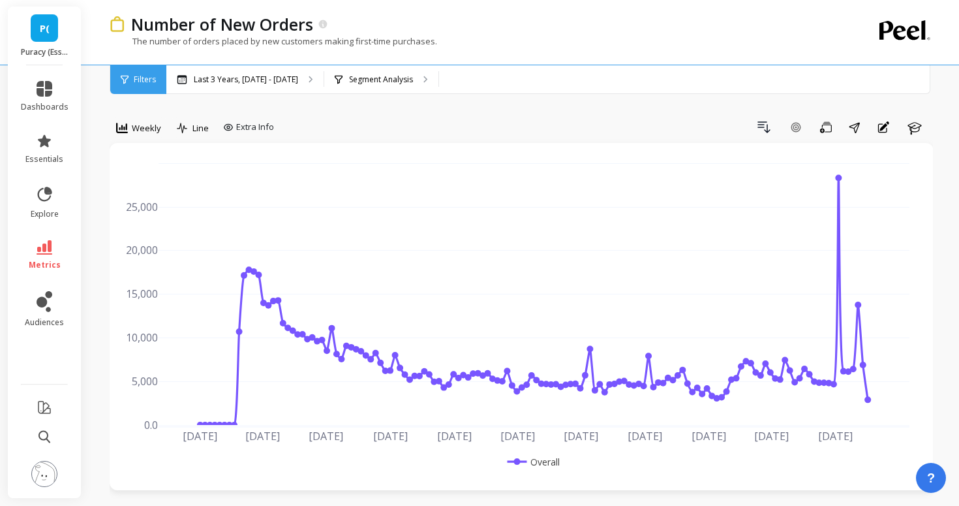
click at [42, 19] on link "P(" at bounding box center [44, 27] width 27 height 27
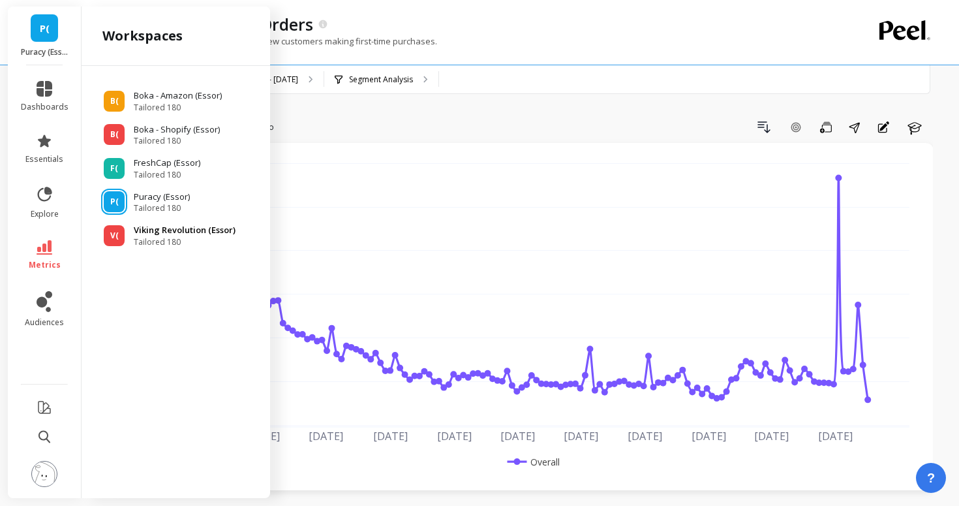
click at [110, 236] on span "V(" at bounding box center [114, 235] width 8 height 10
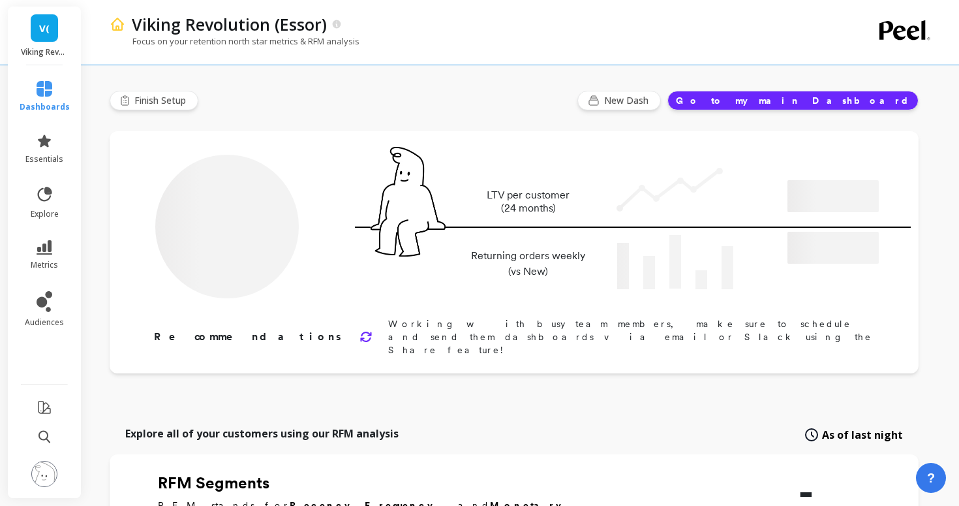
type input "Champions"
type input "218952"
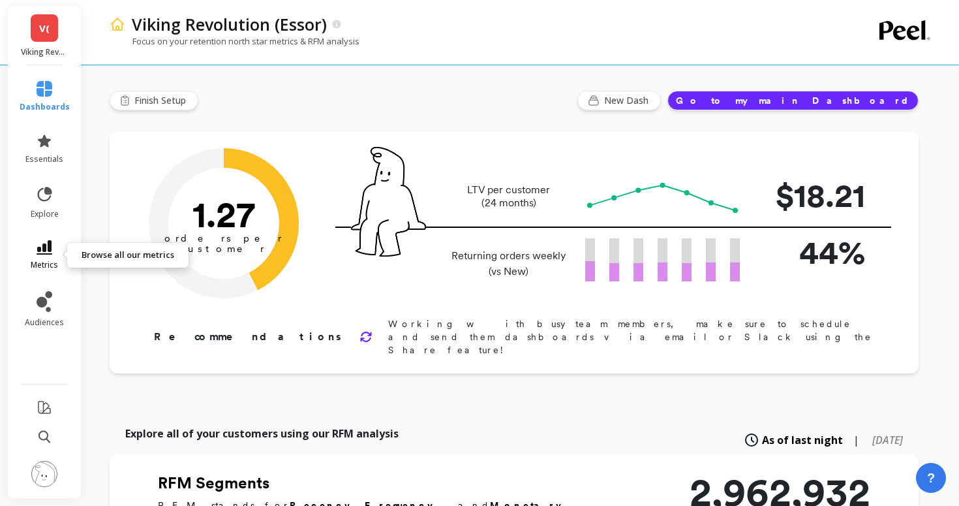
click at [53, 255] on link "metrics" at bounding box center [45, 255] width 50 height 30
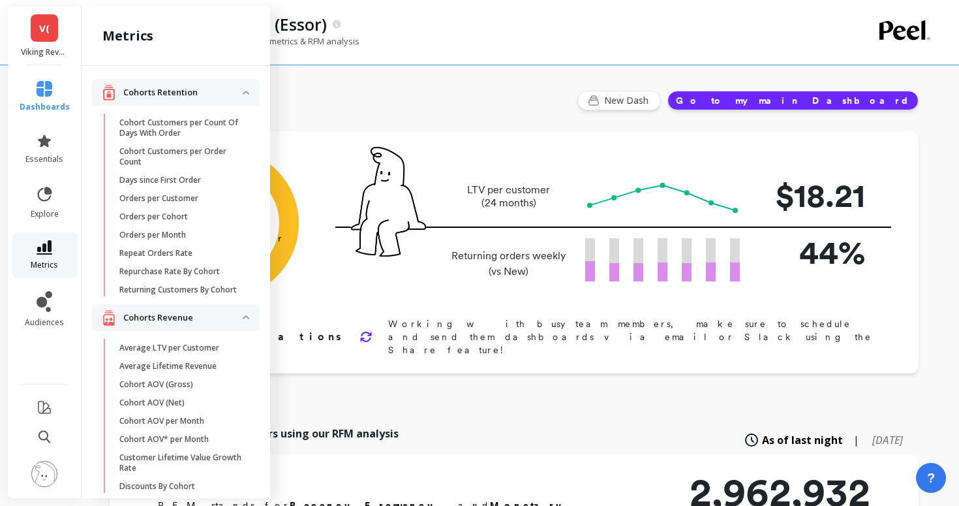
scroll to position [824, 0]
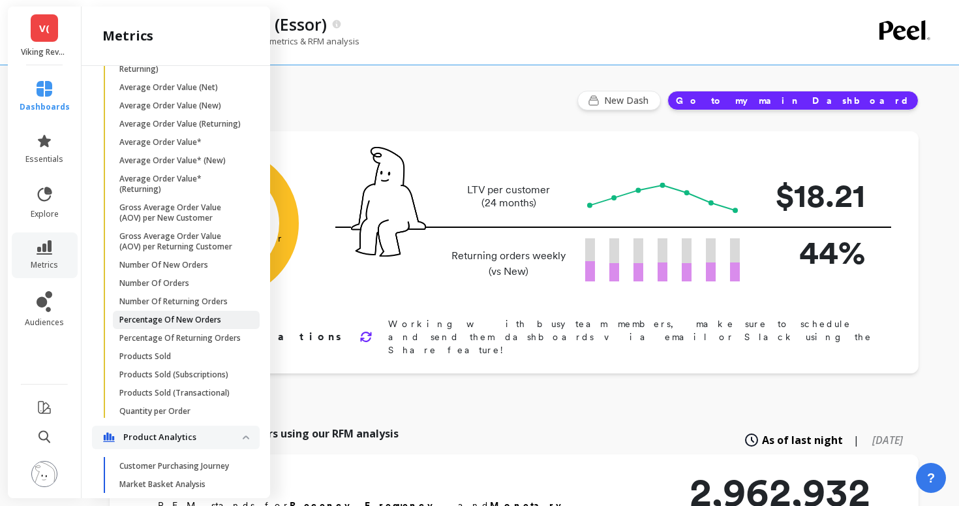
click at [133, 322] on p "Percentage Of New Orders" at bounding box center [170, 319] width 102 height 10
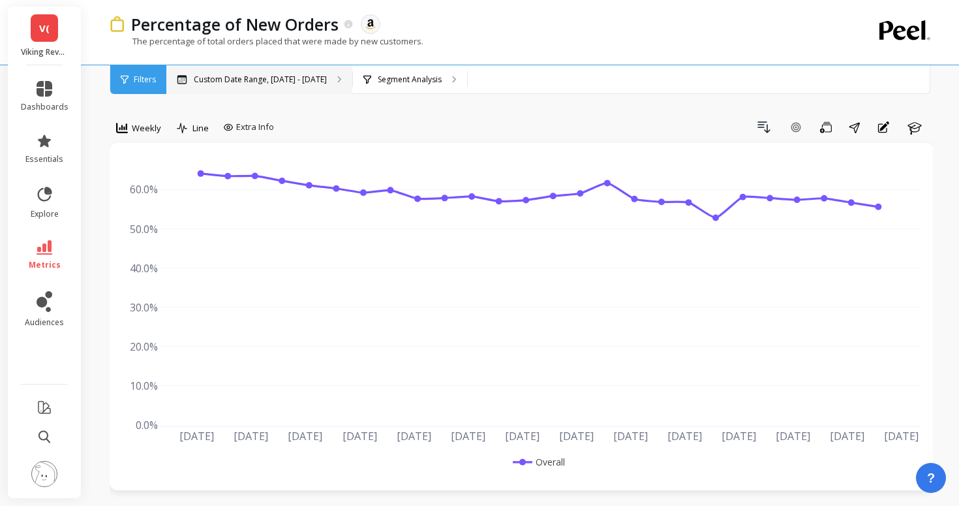
click at [233, 76] on p "Custom Date Range, [DATE] - [DATE]" at bounding box center [260, 79] width 133 height 10
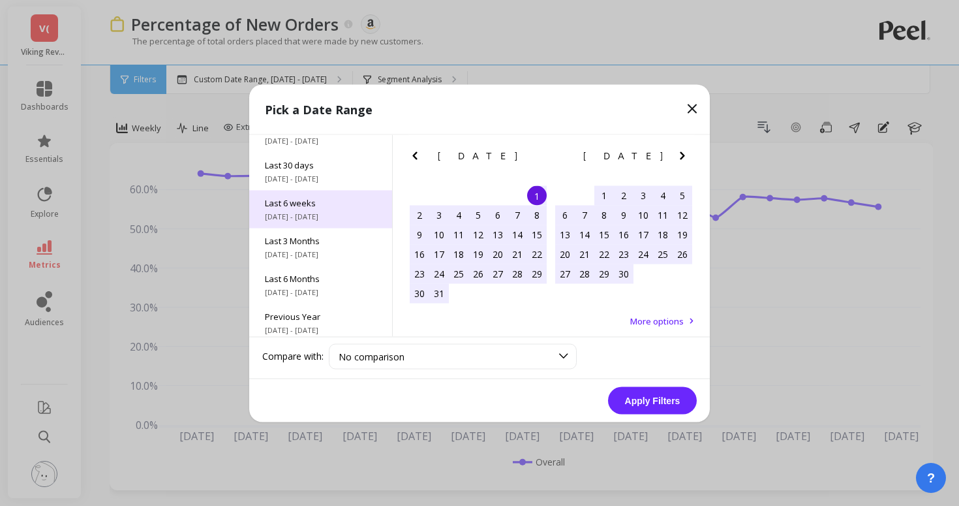
scroll to position [177, 0]
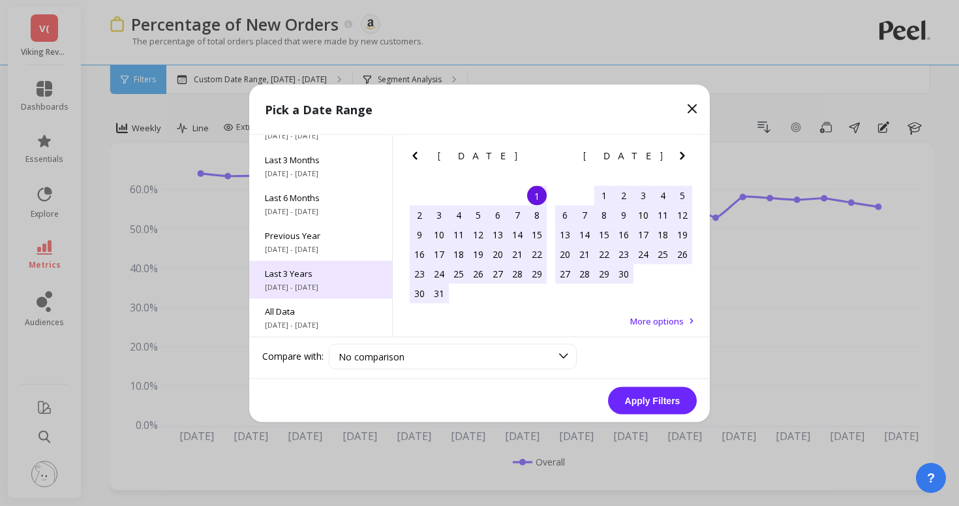
click at [321, 269] on span "Last 3 Years" at bounding box center [321, 273] width 112 height 12
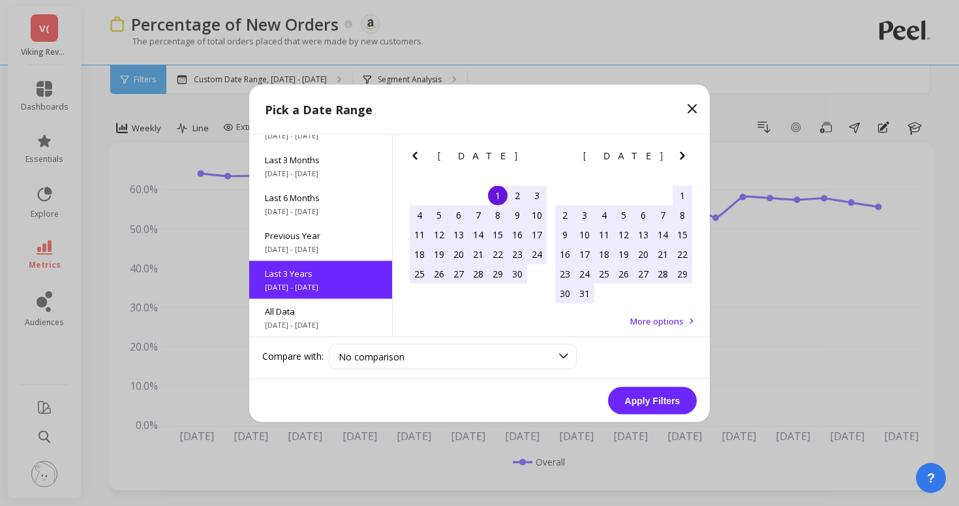
scroll to position [1, 0]
click at [629, 397] on button "Apply Filters" at bounding box center [652, 399] width 89 height 27
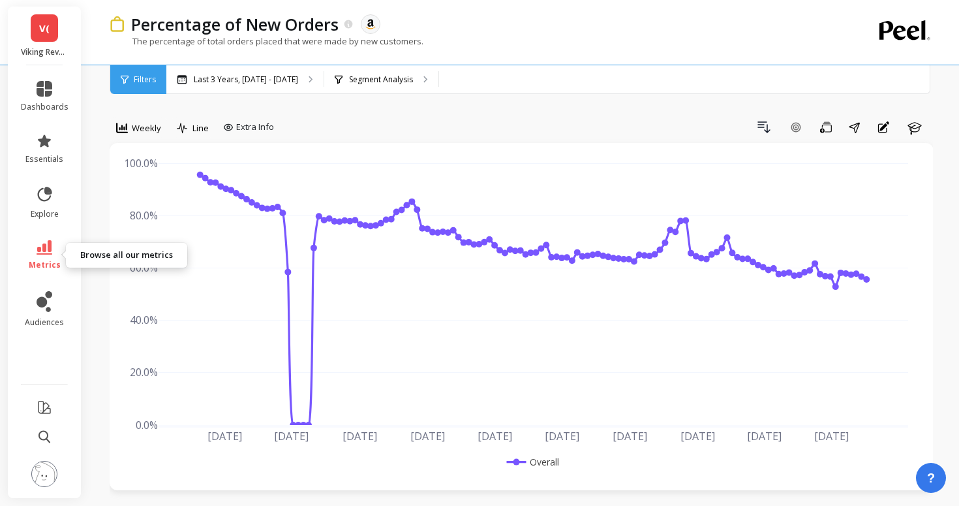
click at [50, 267] on span "metrics" at bounding box center [45, 265] width 32 height 10
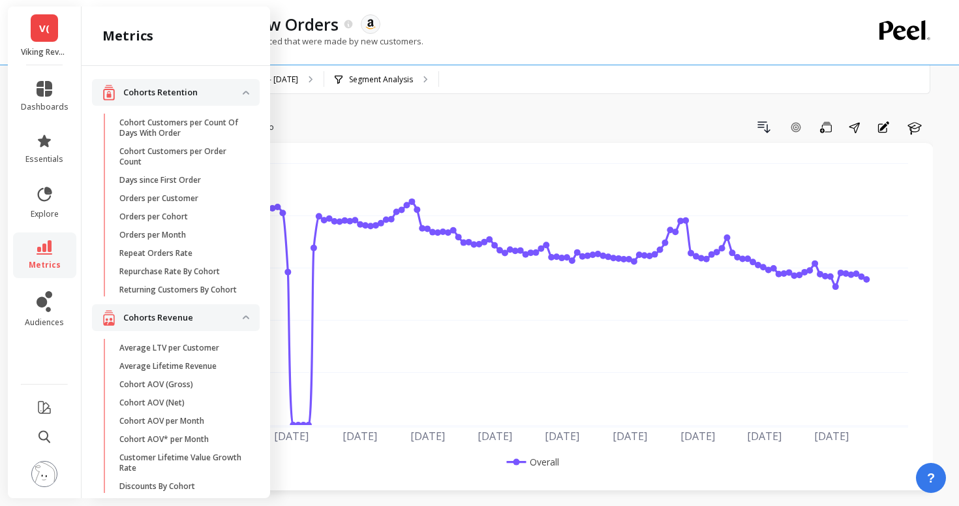
scroll to position [824, 0]
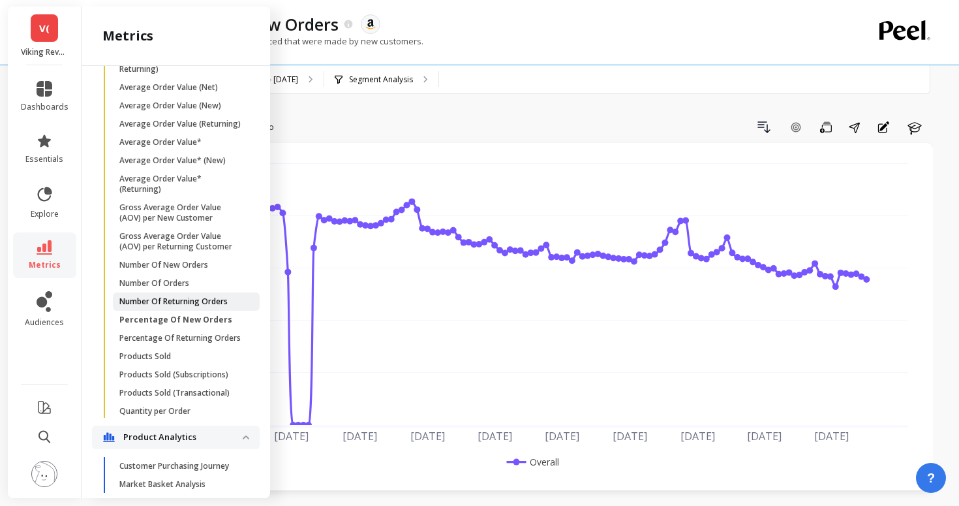
click at [187, 305] on p "Number Of Returning Orders" at bounding box center [173, 301] width 108 height 10
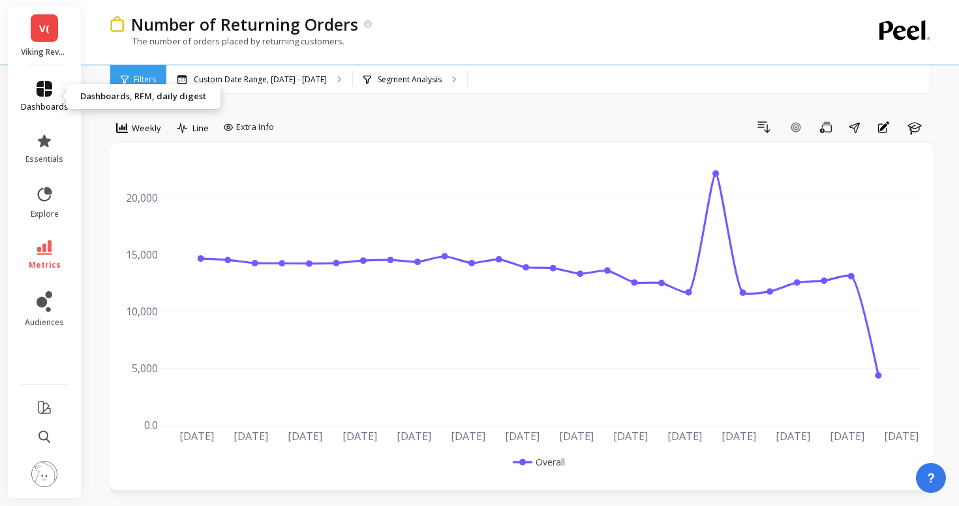
click at [47, 96] on icon at bounding box center [45, 89] width 16 height 16
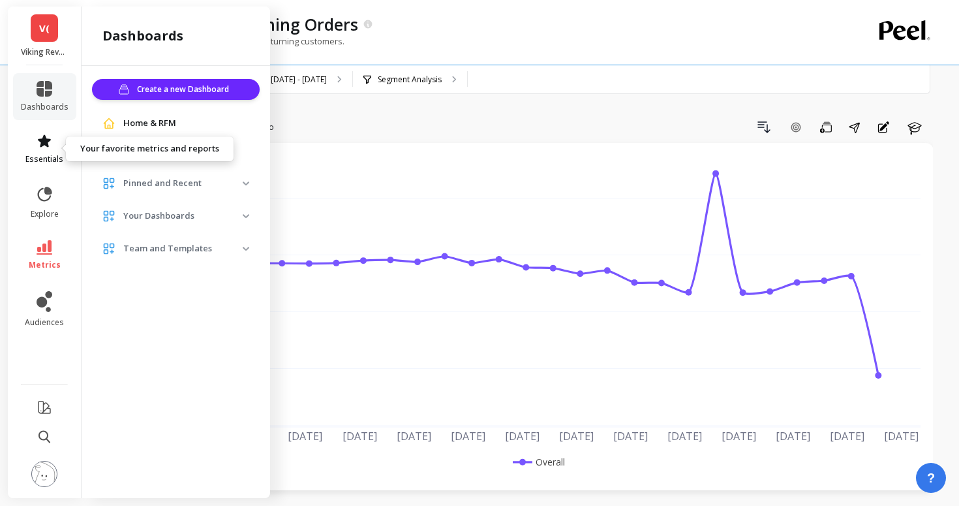
click at [47, 144] on icon at bounding box center [44, 140] width 13 height 12
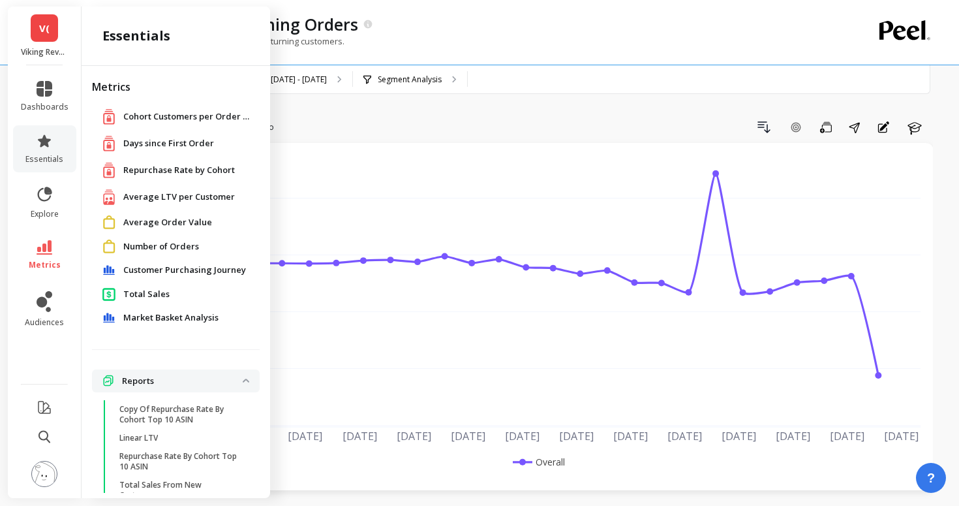
click at [144, 206] on div "Average LTV per Customer" at bounding box center [176, 196] width 168 height 27
click at [146, 200] on span "Average LTV per Customer" at bounding box center [179, 197] width 112 height 13
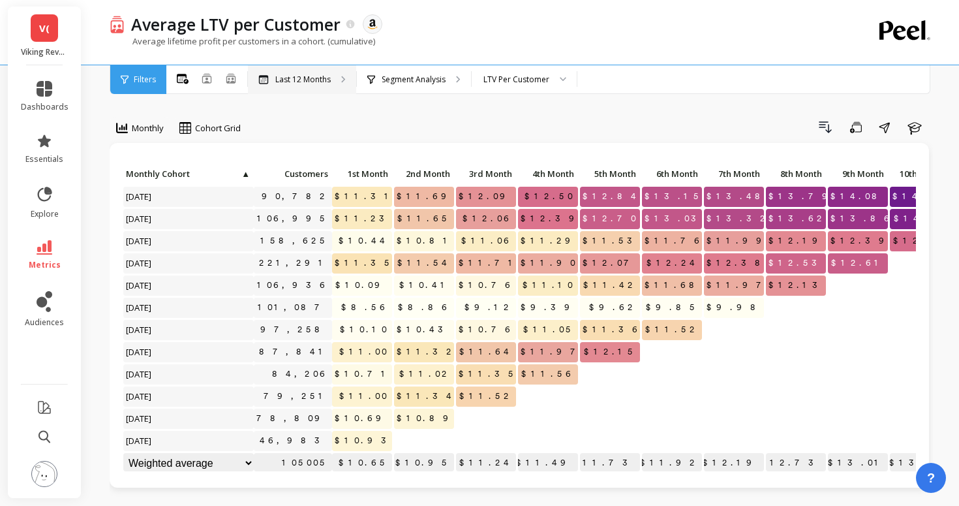
click at [304, 72] on div "Last 12 Months" at bounding box center [302, 79] width 108 height 29
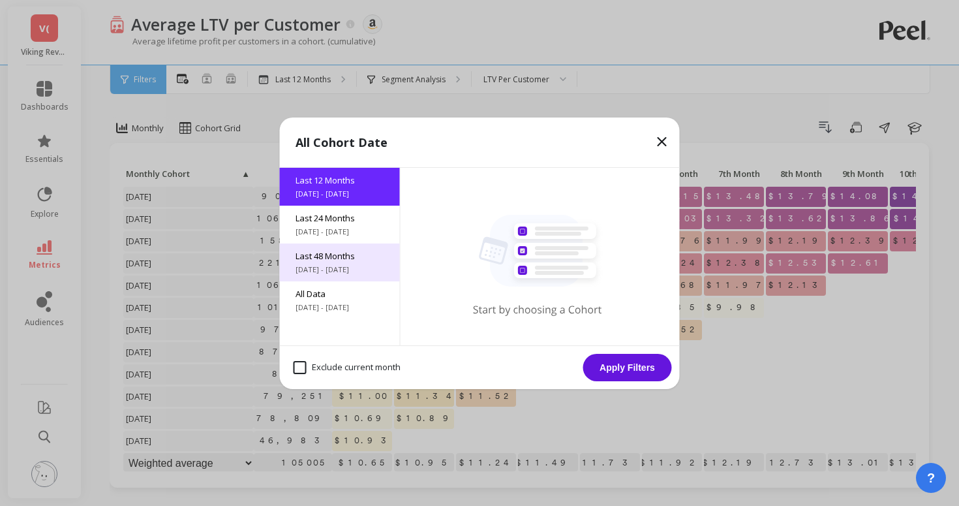
click at [322, 250] on span "Last 48 Months" at bounding box center [340, 256] width 89 height 12
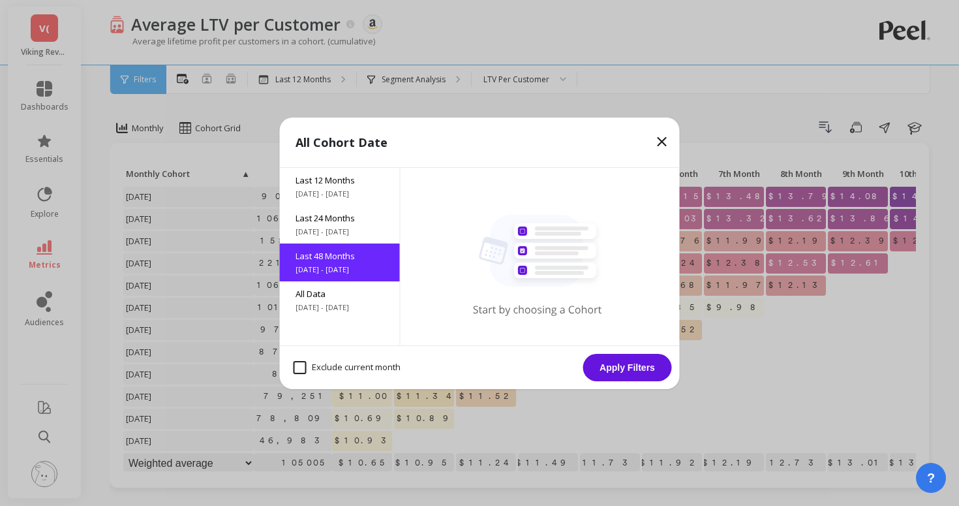
click at [619, 361] on button "Apply Filters" at bounding box center [627, 367] width 89 height 27
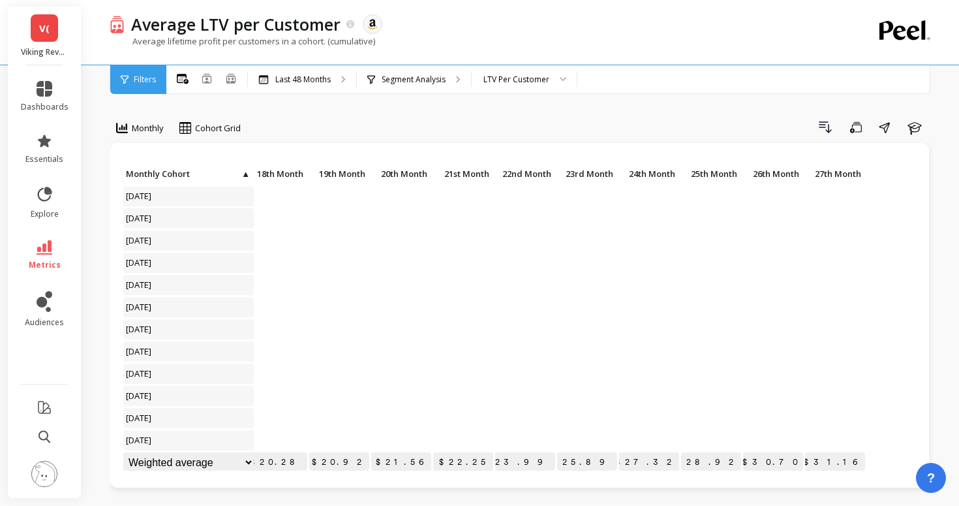
scroll to position [422, 1337]
click at [41, 30] on span "V(" at bounding box center [44, 28] width 10 height 15
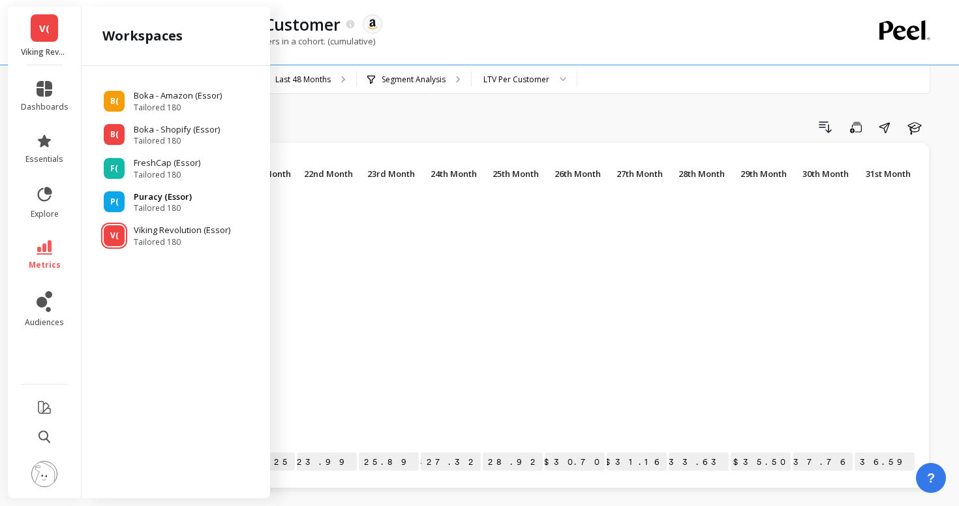
click at [112, 203] on span "P(" at bounding box center [114, 201] width 8 height 10
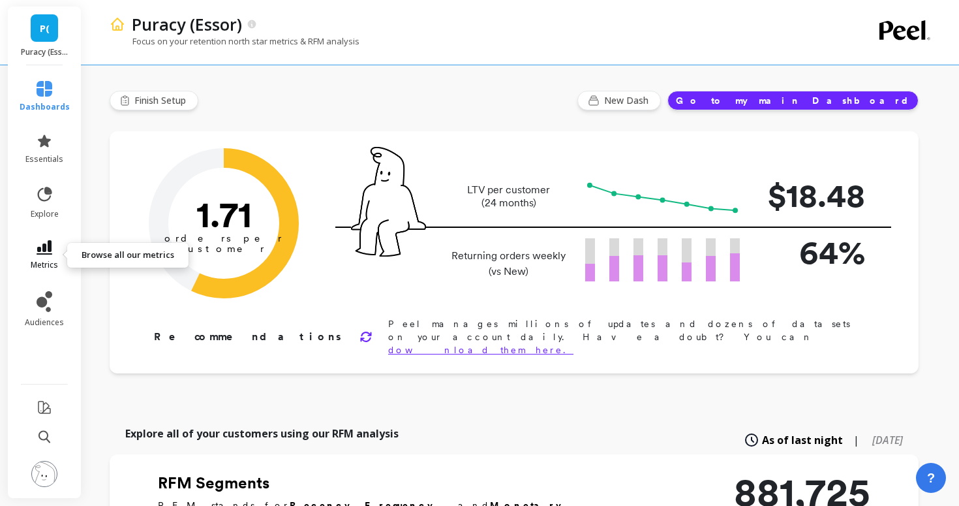
click at [38, 252] on icon at bounding box center [45, 247] width 16 height 14
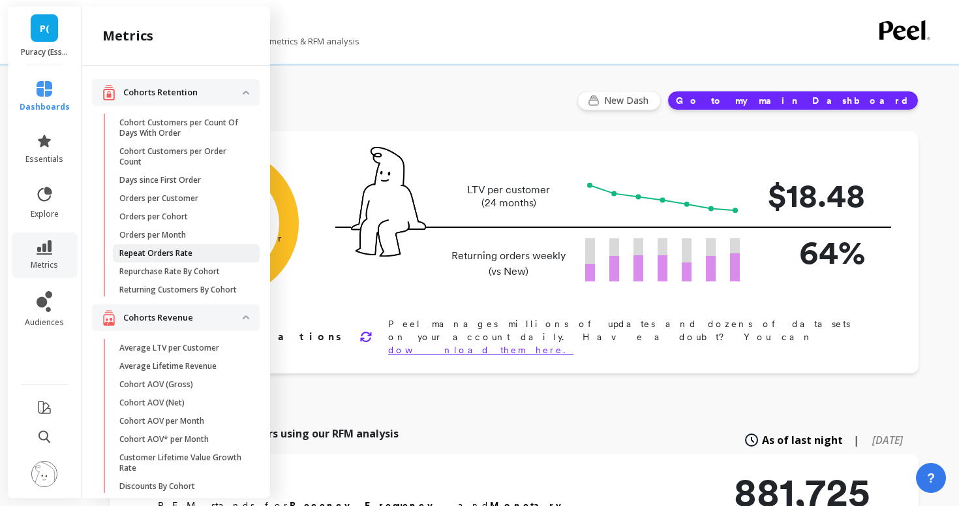
click at [155, 257] on p "Repeat Orders Rate" at bounding box center [155, 253] width 73 height 10
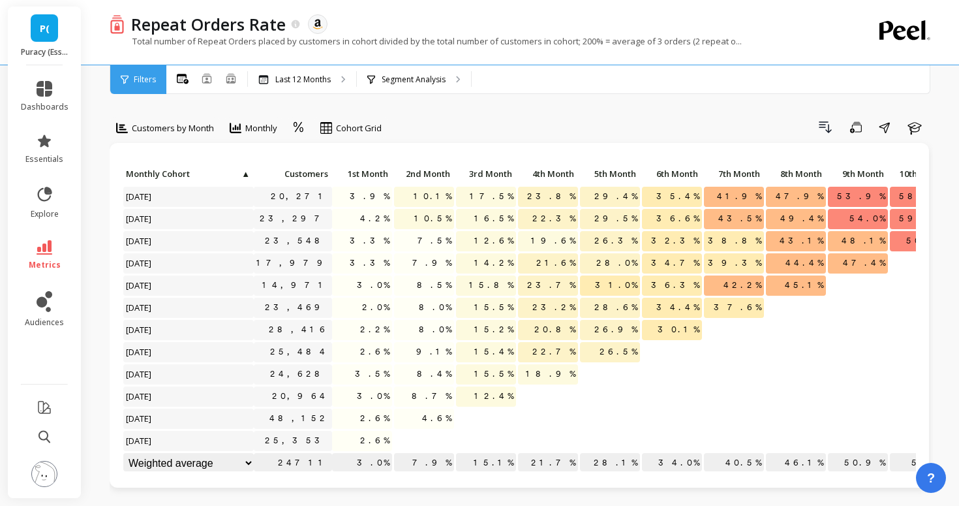
click at [184, 129] on span "Customers by Month" at bounding box center [173, 128] width 82 height 12
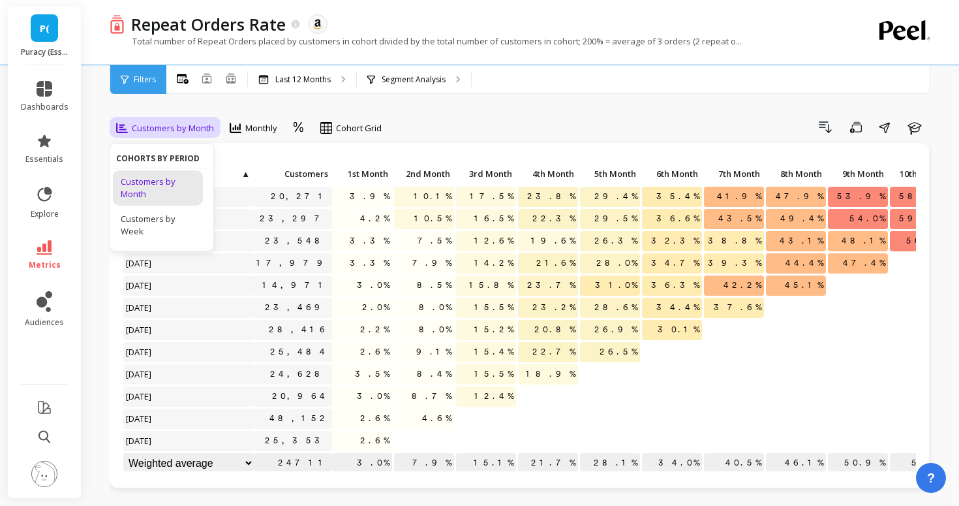
click at [184, 129] on span "Customers by Month" at bounding box center [173, 128] width 82 height 12
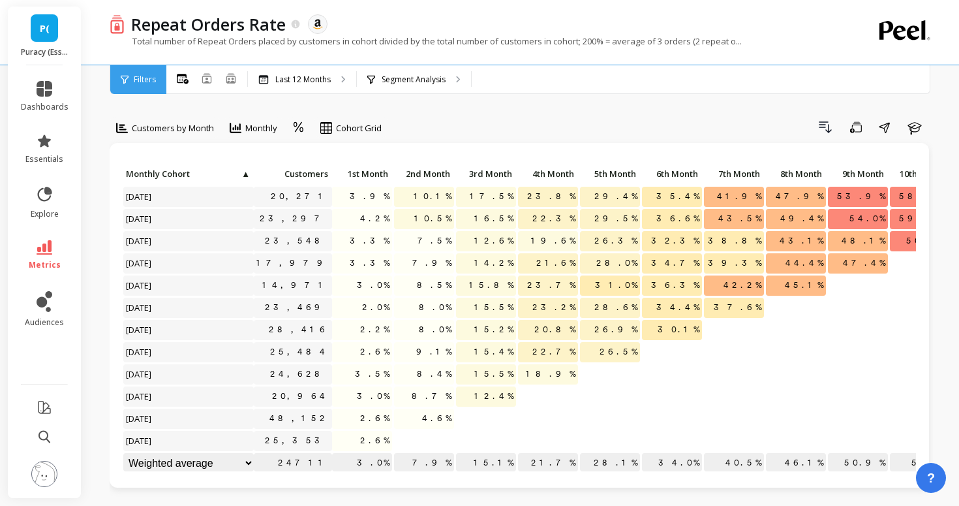
click at [150, 85] on div "Filters" at bounding box center [138, 79] width 56 height 29
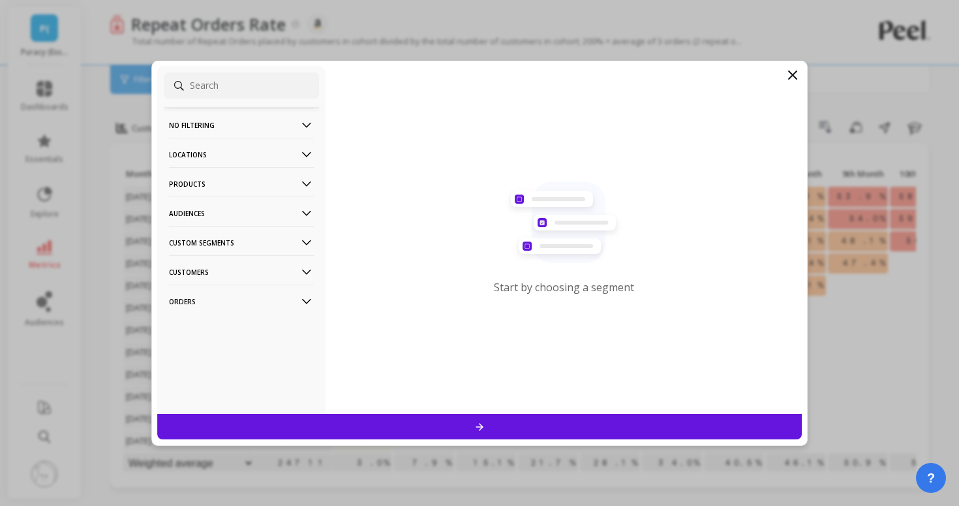
click at [176, 189] on p "Products" at bounding box center [241, 183] width 145 height 33
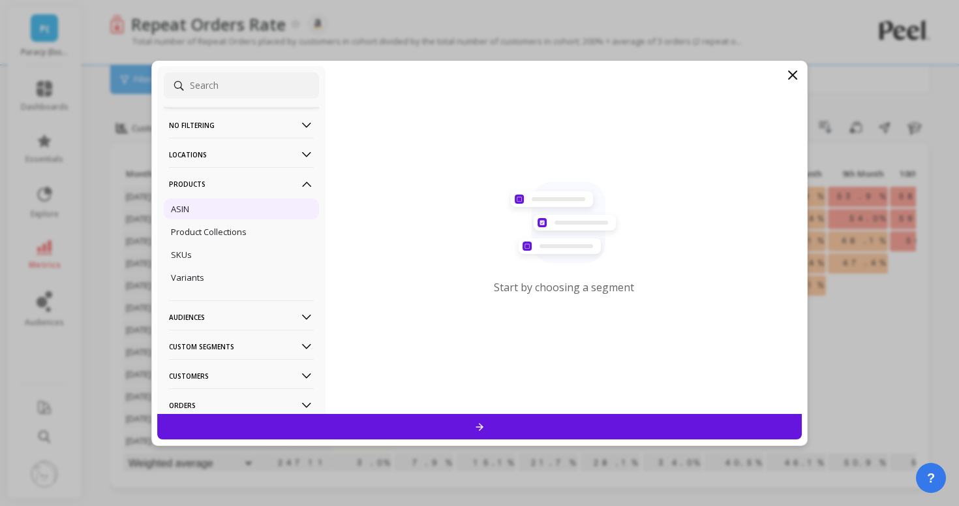
click at [176, 206] on p "ASIN" at bounding box center [180, 209] width 18 height 12
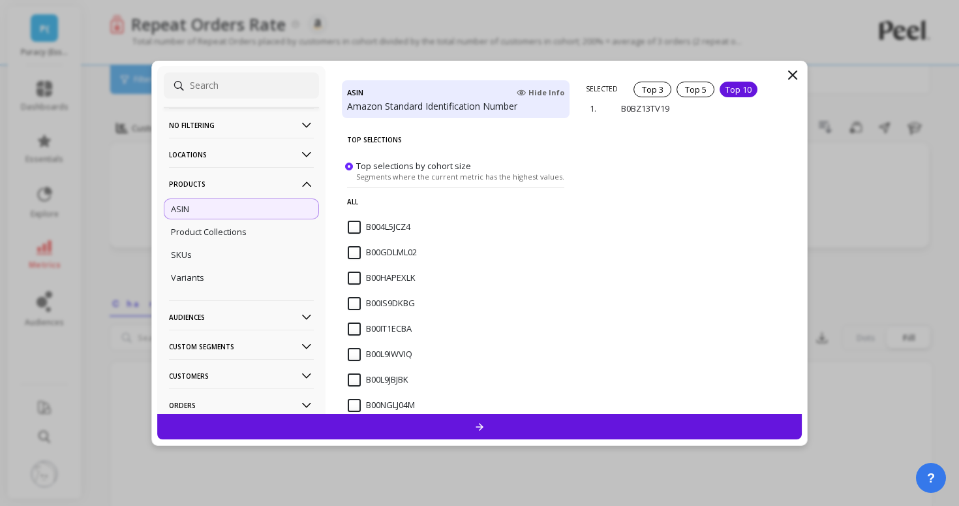
click at [733, 87] on div "Top 10" at bounding box center [739, 90] width 38 height 16
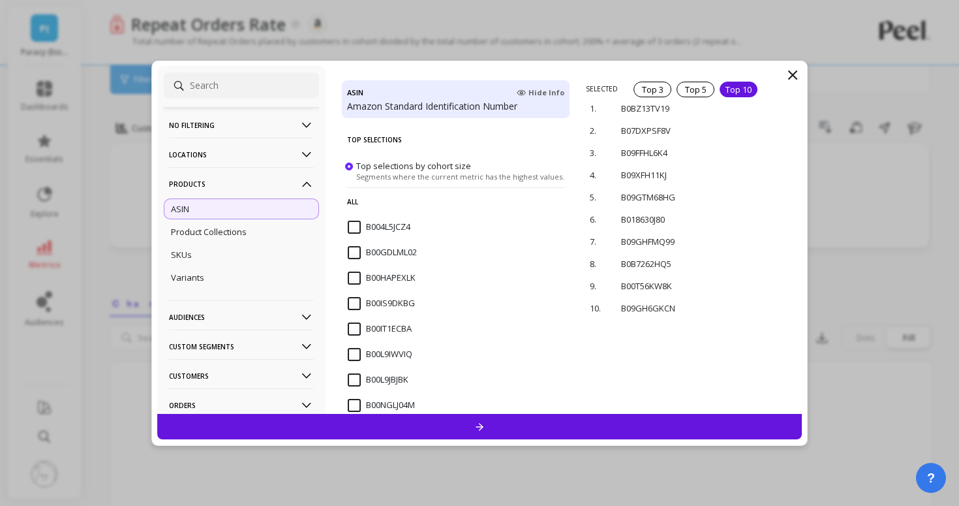
click at [533, 427] on div at bounding box center [479, 426] width 645 height 25
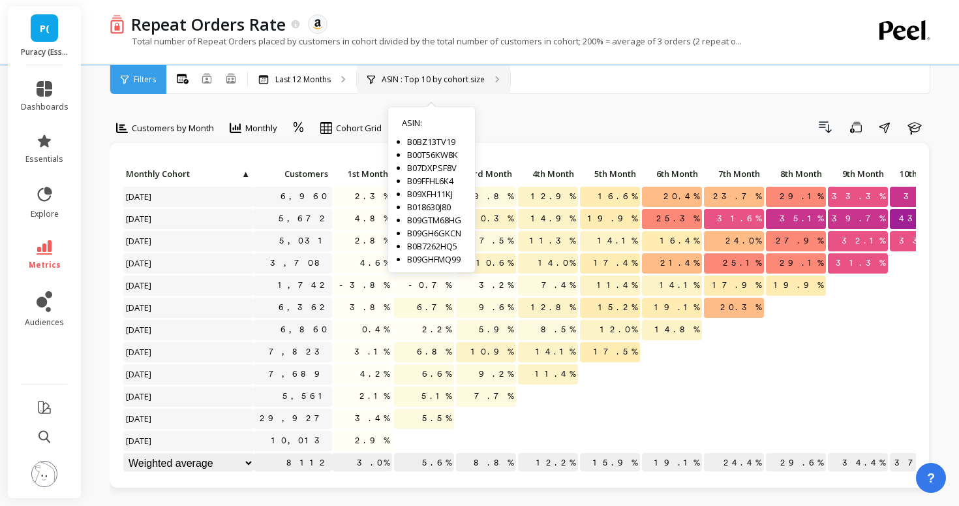
click at [378, 77] on div "ASIN : Top 10 by cohort size" at bounding box center [425, 79] width 117 height 10
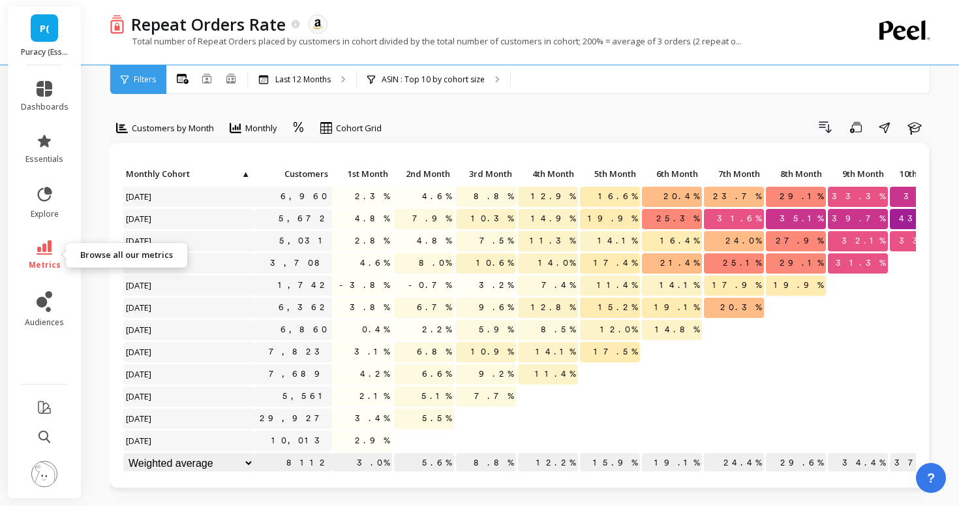
click at [45, 251] on icon at bounding box center [45, 247] width 16 height 14
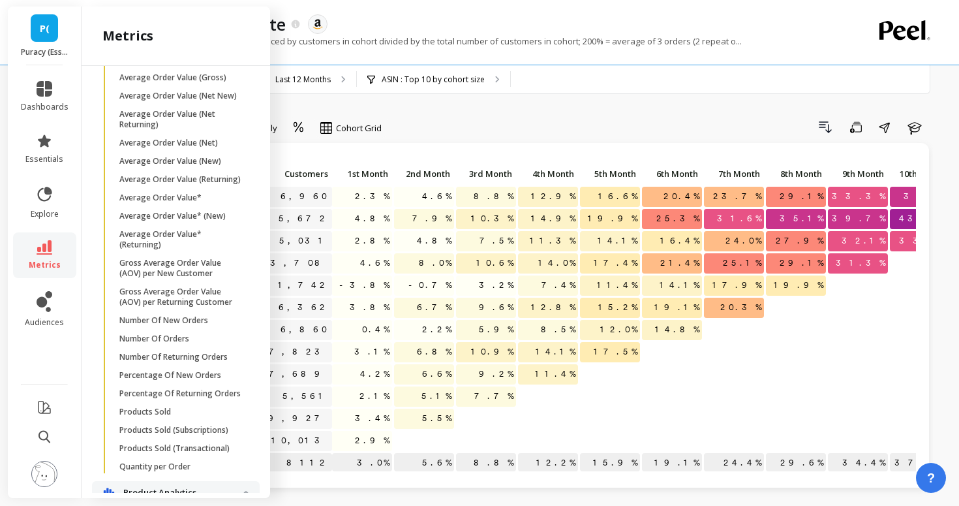
scroll to position [772, 0]
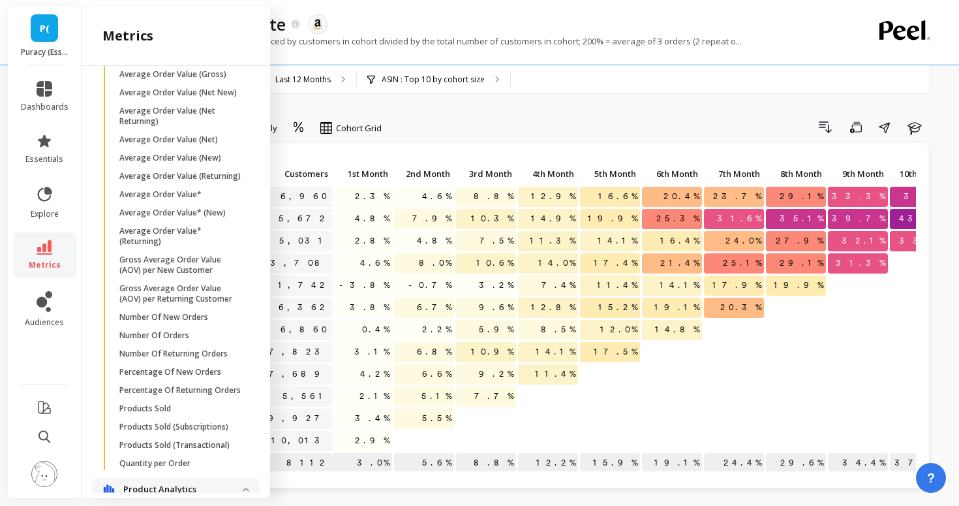
click at [198, 395] on link "Percentage Of Returning Orders" at bounding box center [186, 390] width 147 height 18
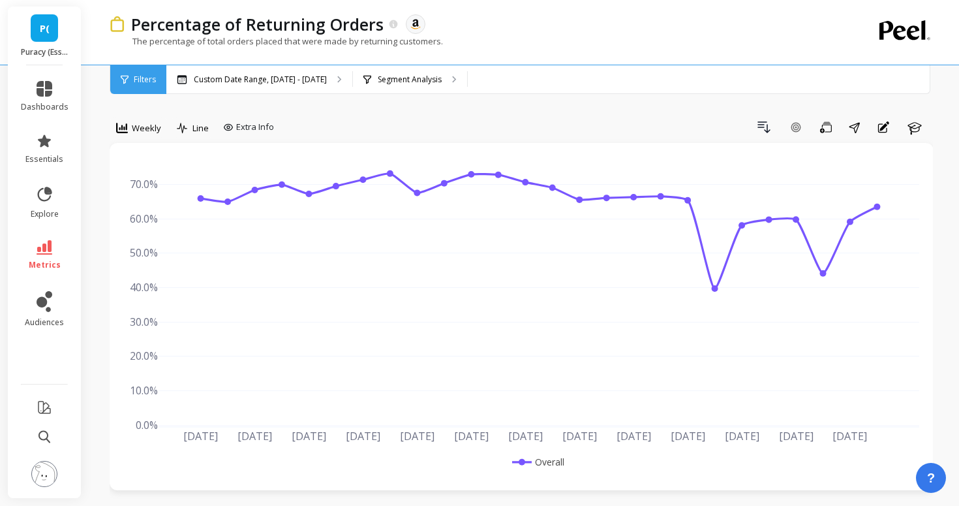
click at [151, 82] on span "Filters" at bounding box center [145, 79] width 22 height 10
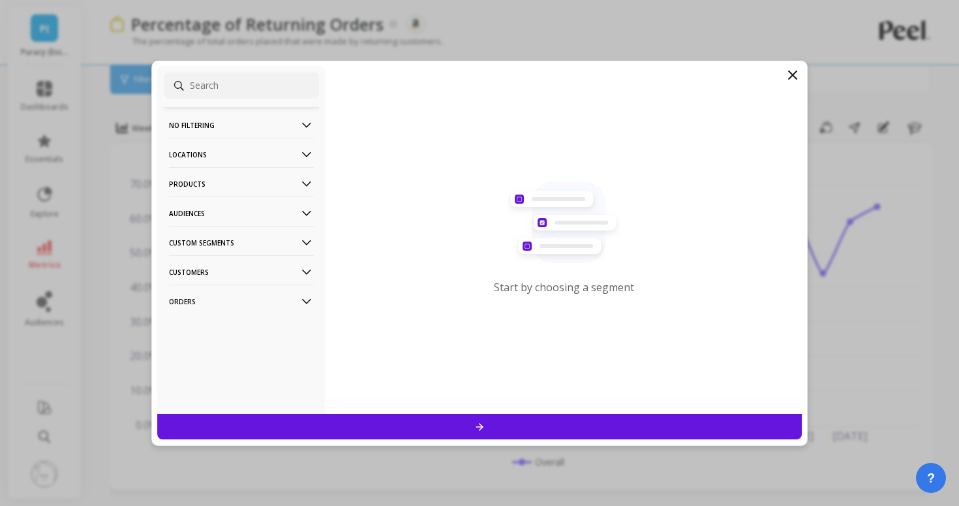
click at [151, 82] on div "No filtering Overall Locations Cities Countries Physical Location Sales Channel…" at bounding box center [479, 253] width 656 height 385
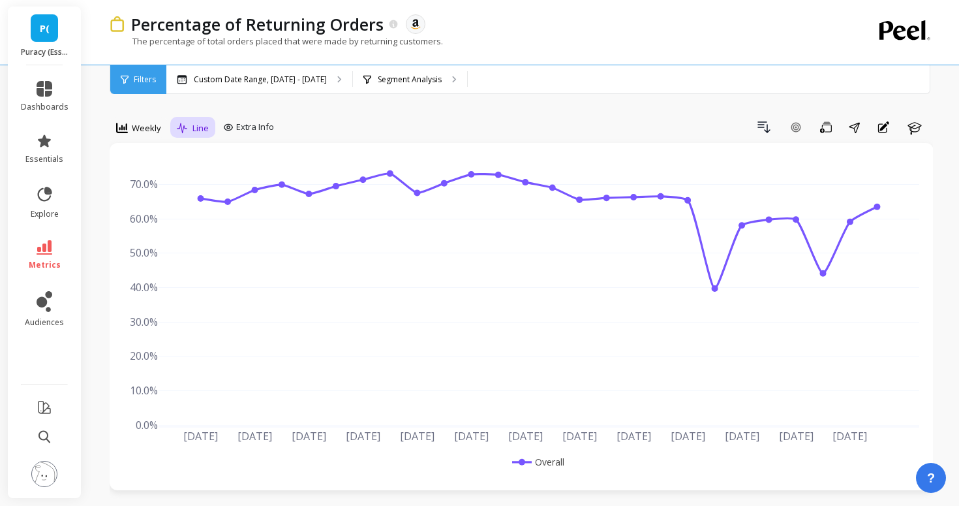
click at [184, 123] on icon at bounding box center [183, 128] width 12 height 11
click at [371, 78] on div "Segment Analysis" at bounding box center [402, 79] width 78 height 10
click at [50, 134] on icon at bounding box center [45, 141] width 16 height 16
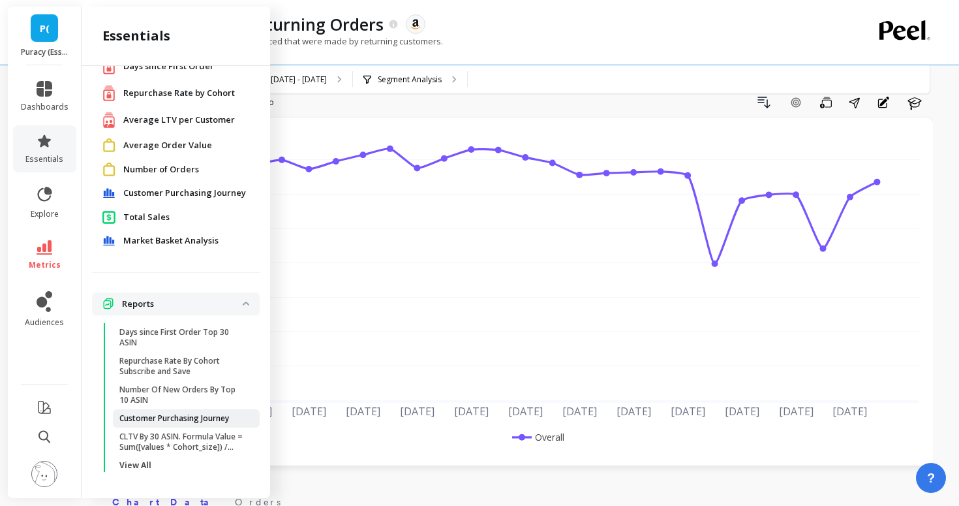
scroll to position [28, 0]
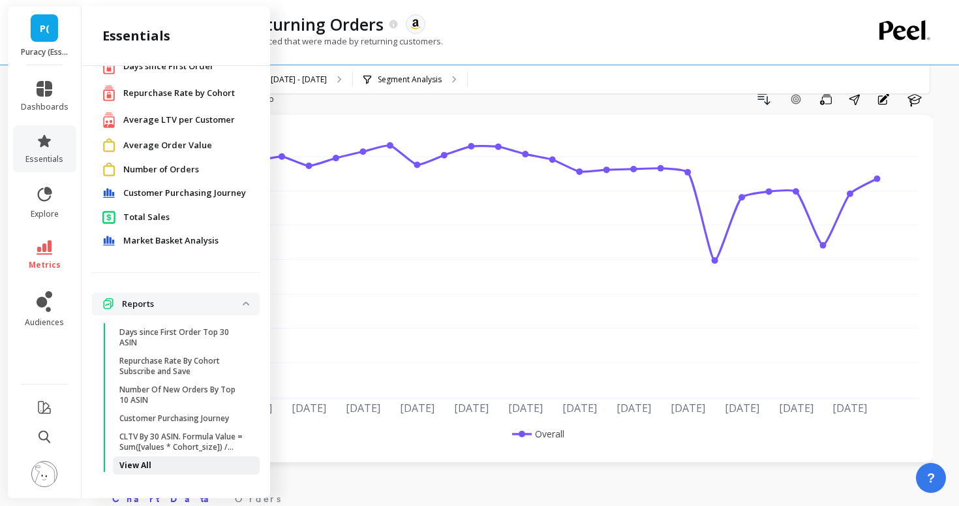
click at [145, 468] on p "View All" at bounding box center [135, 465] width 32 height 10
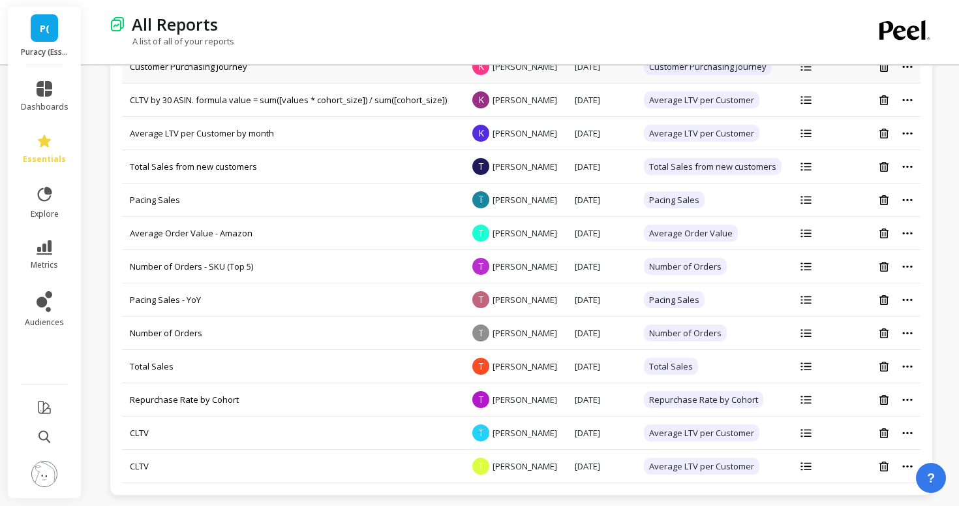
scroll to position [168, 0]
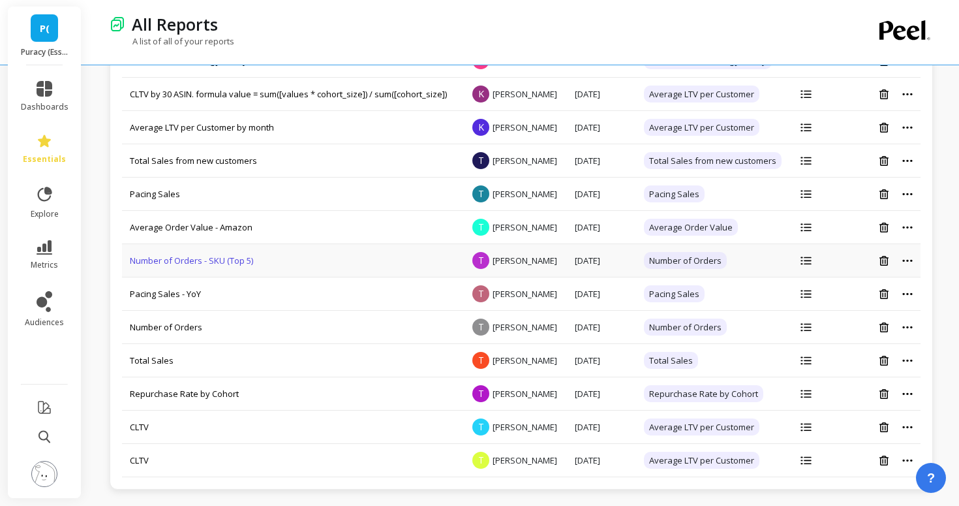
click at [211, 265] on link "Number of Orders - SKU (Top 5)" at bounding box center [191, 260] width 123 height 12
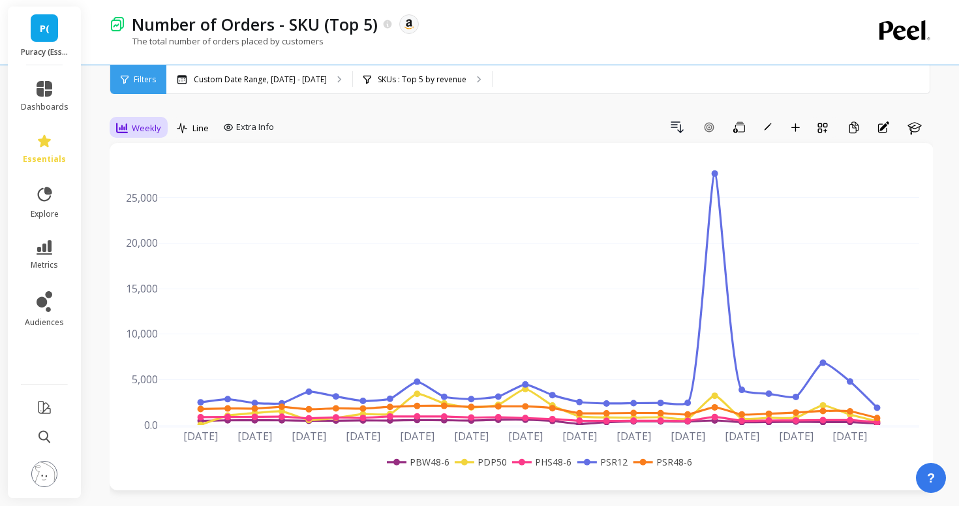
click at [135, 119] on div "Weekly" at bounding box center [138, 128] width 53 height 22
click at [164, 224] on div "Monthly" at bounding box center [158, 232] width 90 height 23
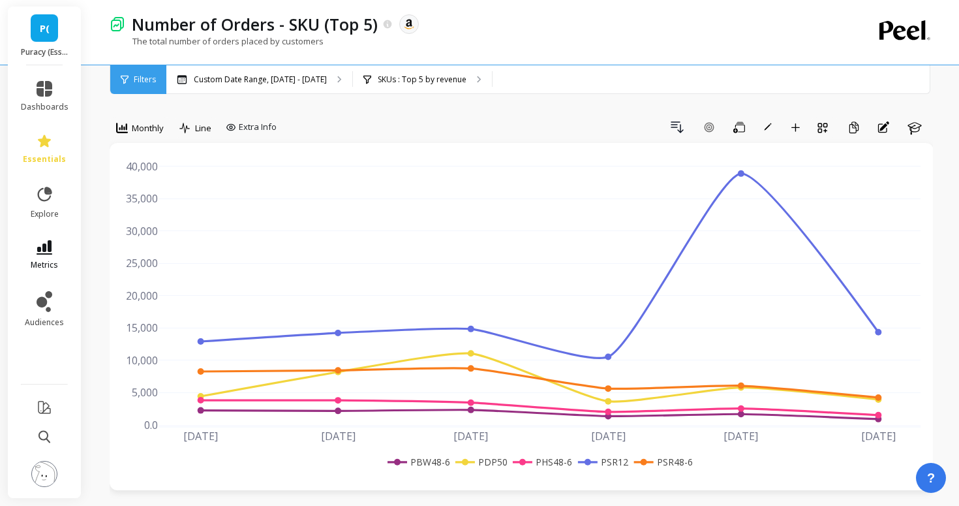
click at [58, 245] on link "metrics" at bounding box center [45, 255] width 48 height 30
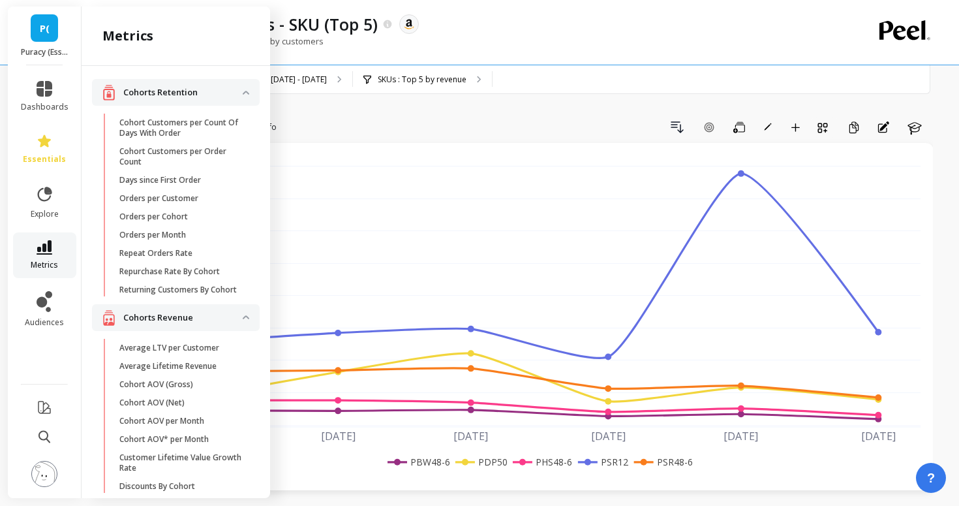
scroll to position [772, 0]
